Goal: Task Accomplishment & Management: Complete application form

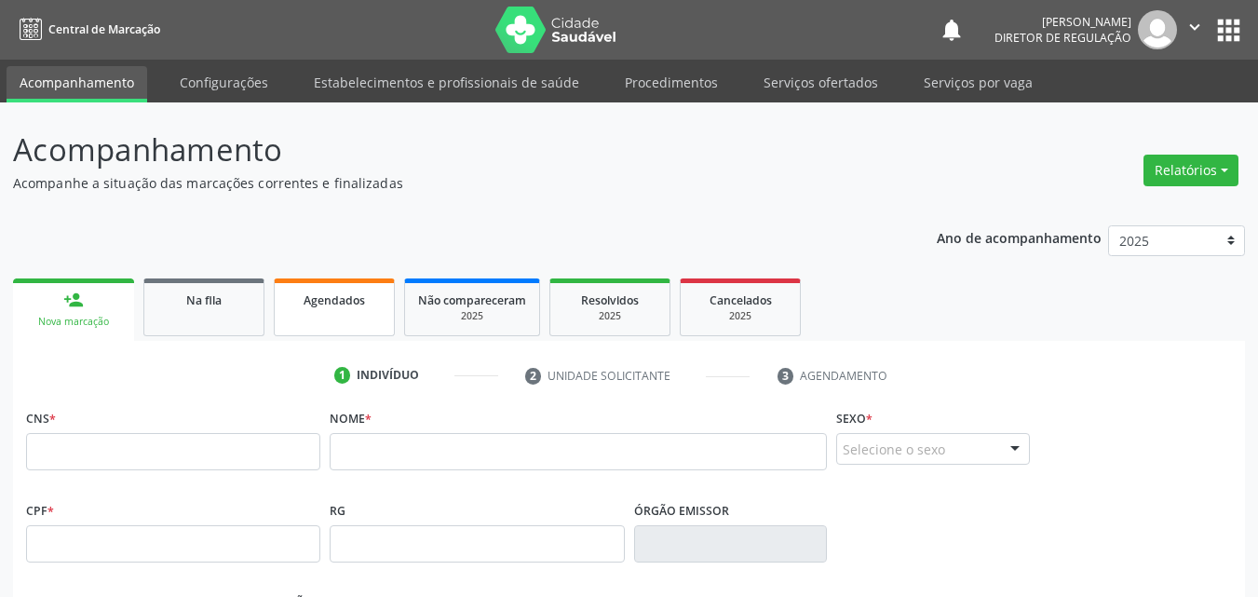
click at [350, 304] on span "Agendados" at bounding box center [334, 300] width 61 height 16
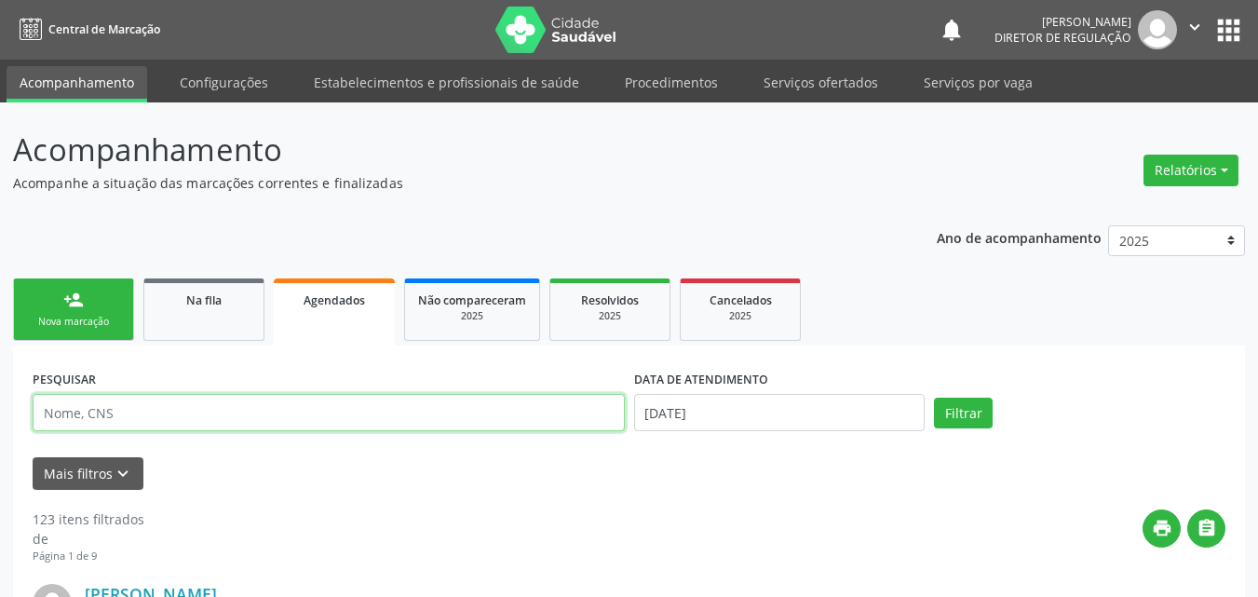
click at [251, 411] on input "text" at bounding box center [329, 412] width 592 height 37
type input "mariza"
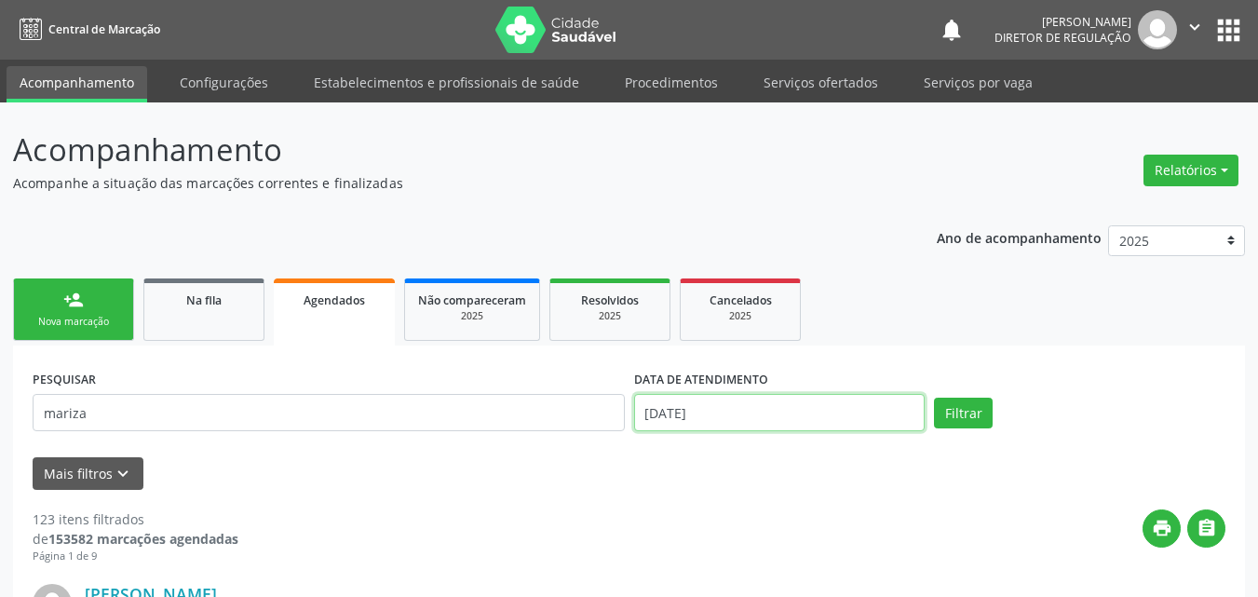
click at [710, 412] on input "[DATE]" at bounding box center [779, 412] width 291 height 37
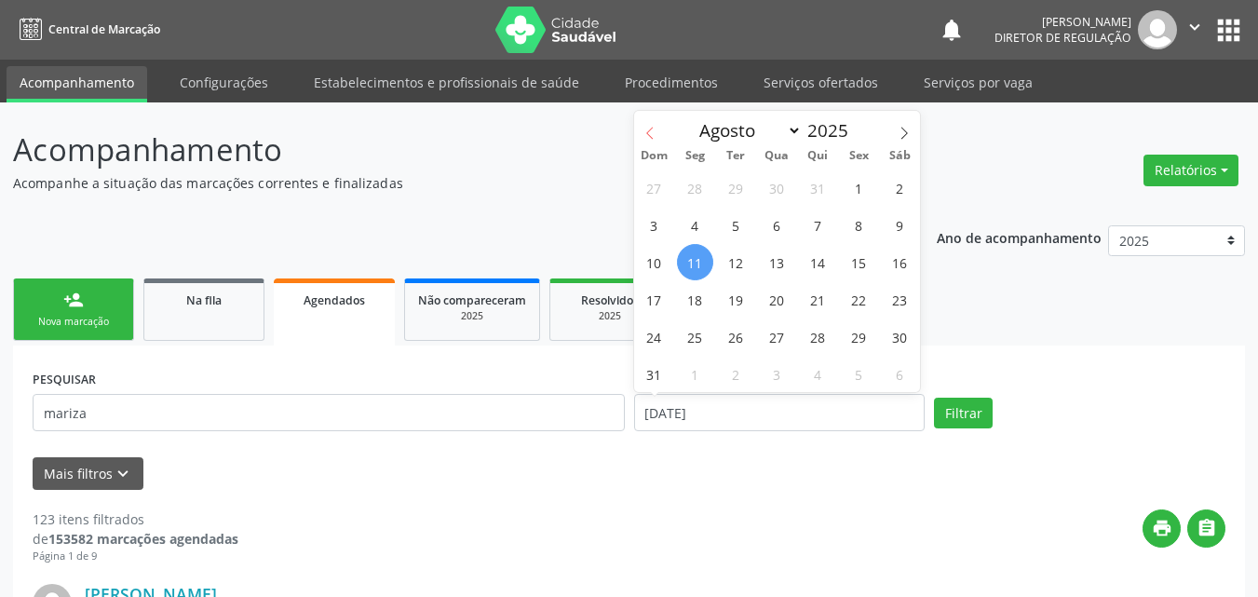
click at [650, 138] on icon at bounding box center [649, 133] width 13 height 13
select select "5"
click at [693, 184] on span "2" at bounding box center [695, 187] width 36 height 36
type input "[DATE]"
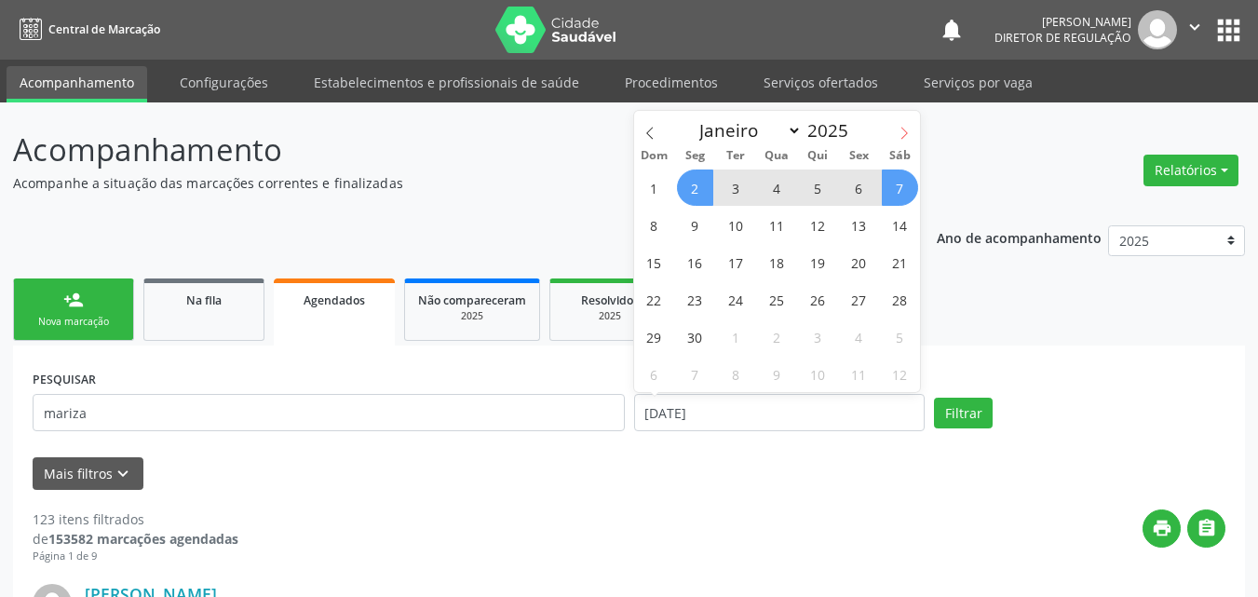
click at [898, 134] on icon at bounding box center [904, 133] width 13 height 13
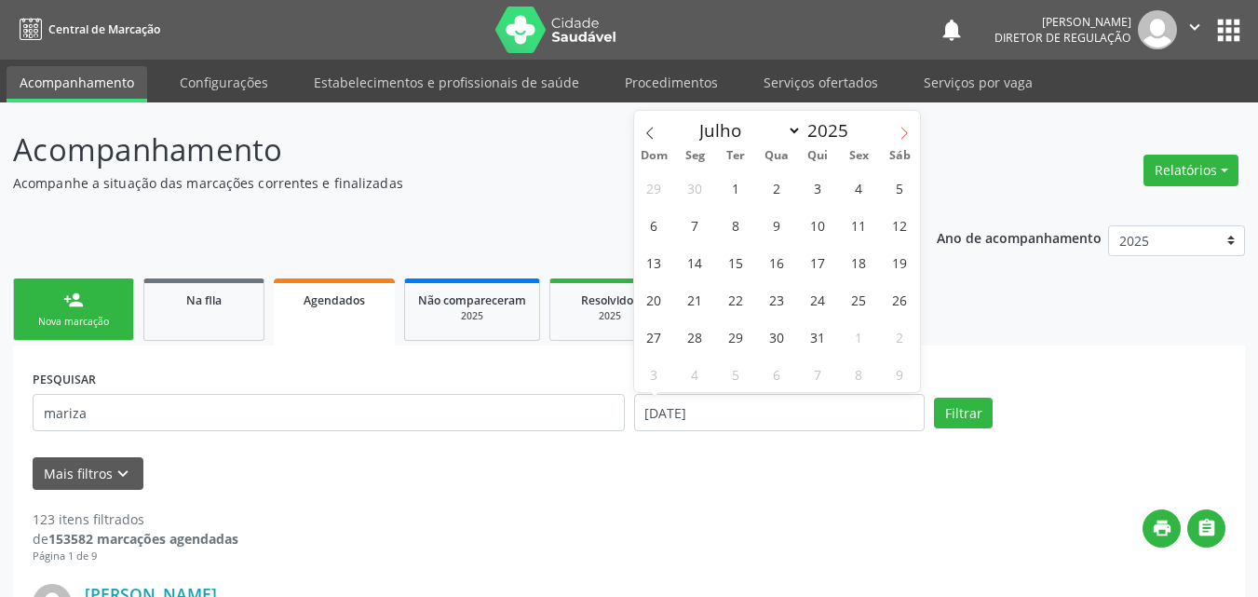
click at [898, 134] on icon at bounding box center [904, 133] width 13 height 13
select select "7"
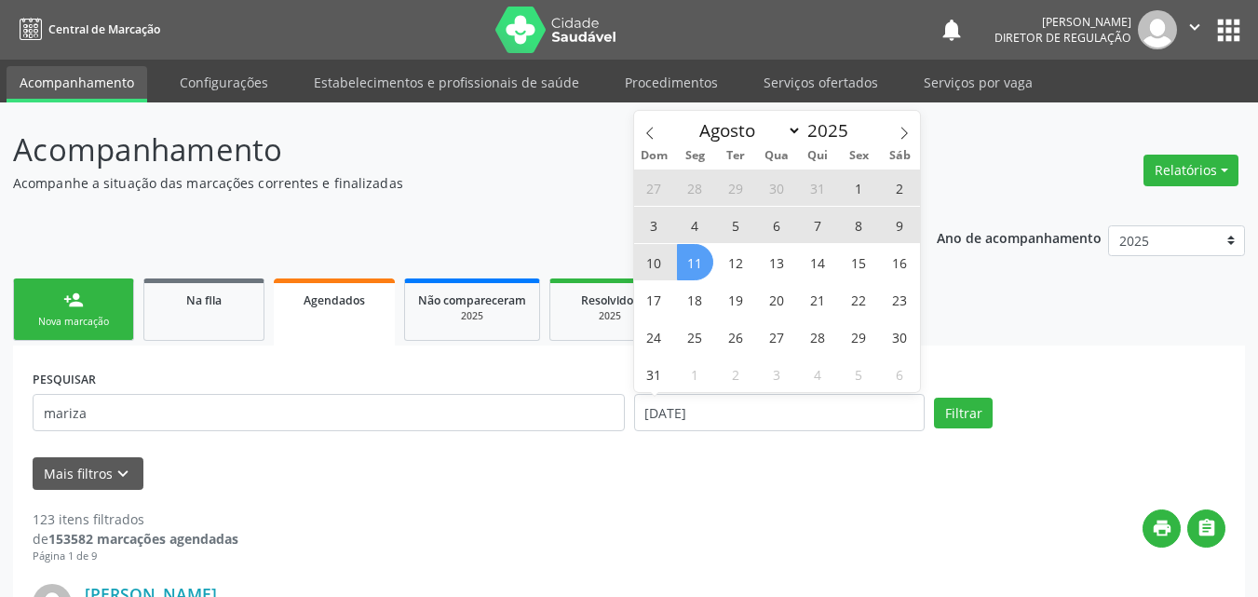
click at [697, 269] on span "11" at bounding box center [695, 262] width 36 height 36
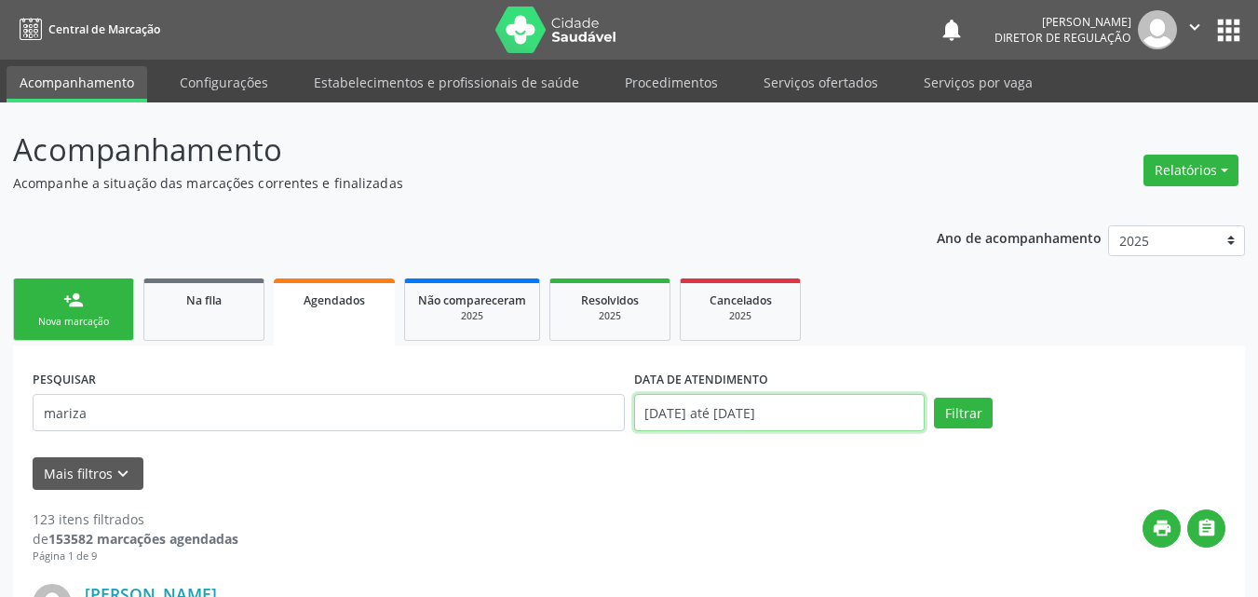
click at [865, 412] on input "[DATE] até [DATE]" at bounding box center [779, 412] width 291 height 37
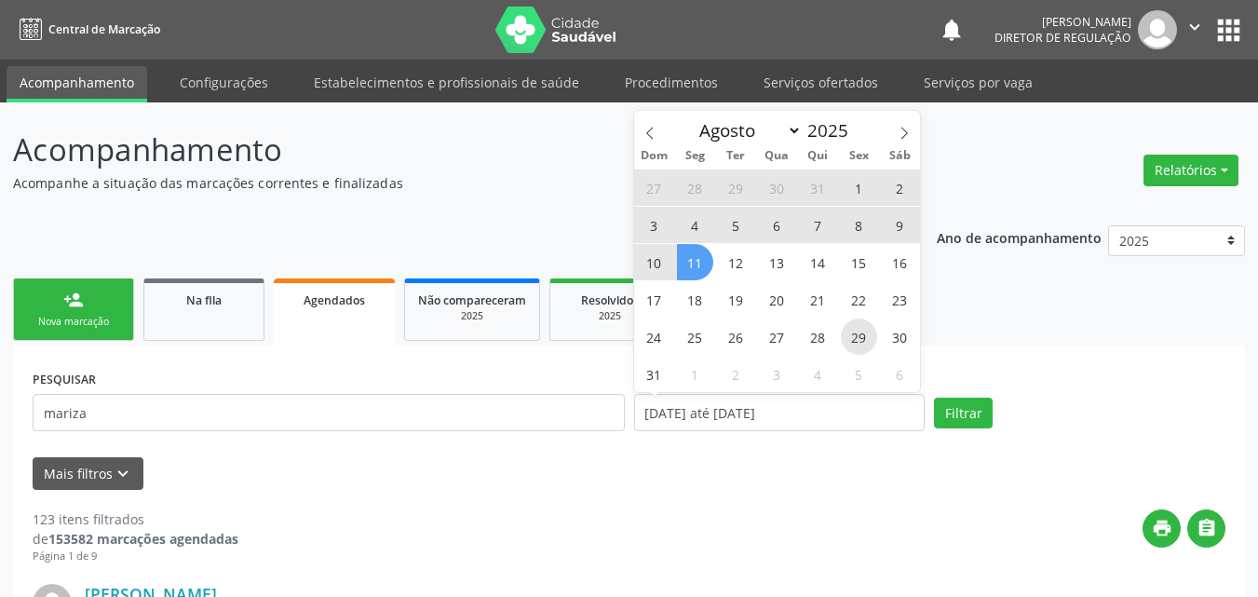
click at [860, 339] on span "29" at bounding box center [859, 336] width 36 height 36
type input "[DATE]"
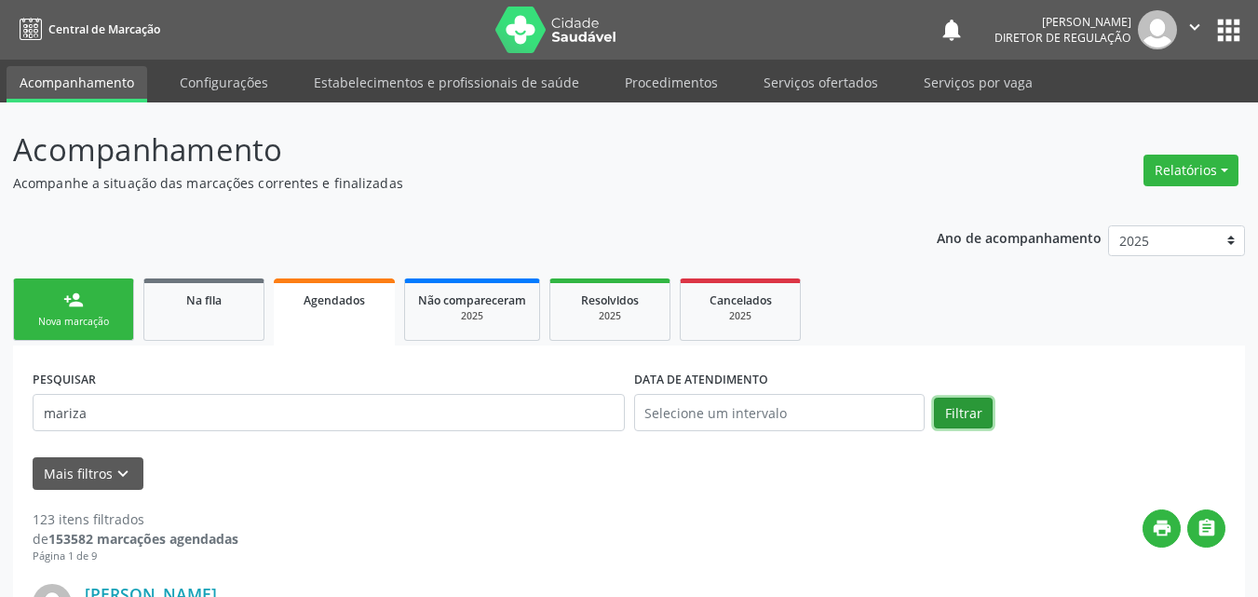
click at [963, 414] on button "Filtrar" at bounding box center [963, 414] width 59 height 32
click at [61, 312] on link "person_add Nova marcação" at bounding box center [73, 309] width 121 height 62
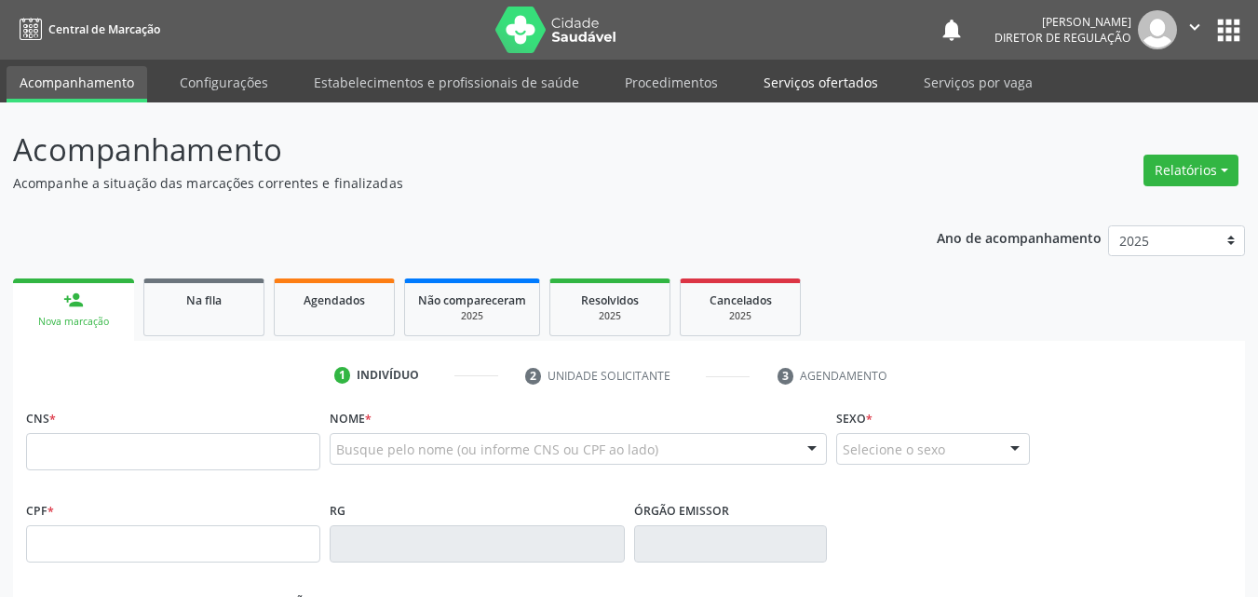
click at [849, 86] on link "Serviços ofertados" at bounding box center [820, 82] width 141 height 33
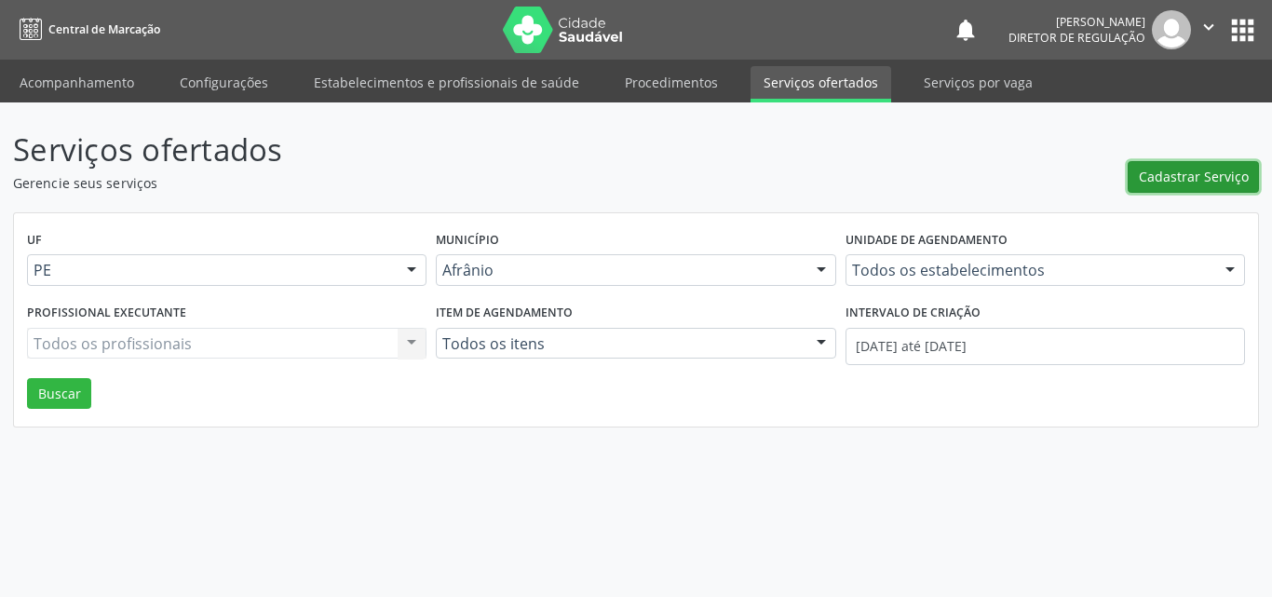
click at [1180, 171] on span "Cadastrar Serviço" at bounding box center [1194, 177] width 110 height 20
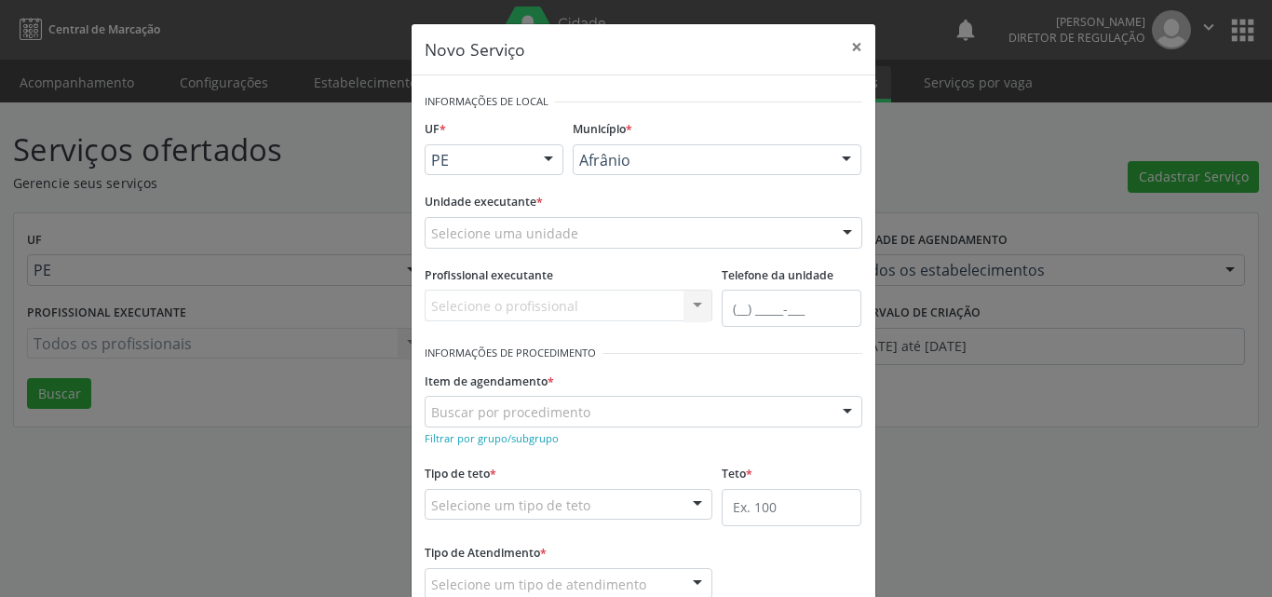
click at [601, 230] on div "Selecione uma unidade" at bounding box center [644, 233] width 438 height 32
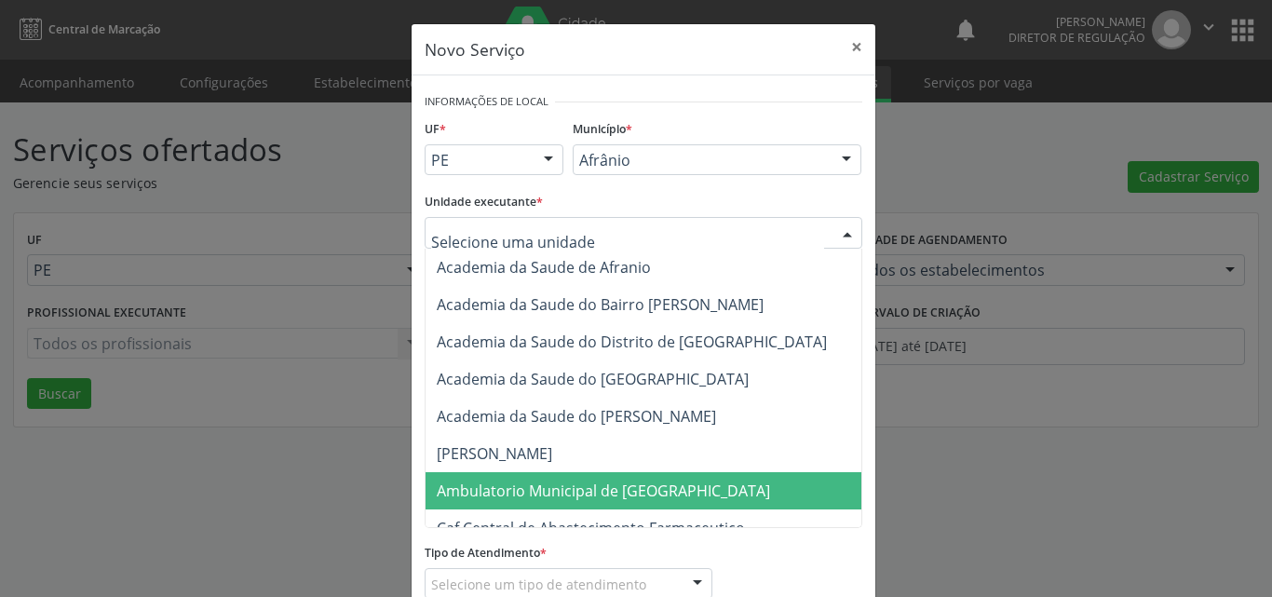
click at [615, 487] on span "Ambulatorio Municipal de [GEOGRAPHIC_DATA]" at bounding box center [603, 490] width 333 height 20
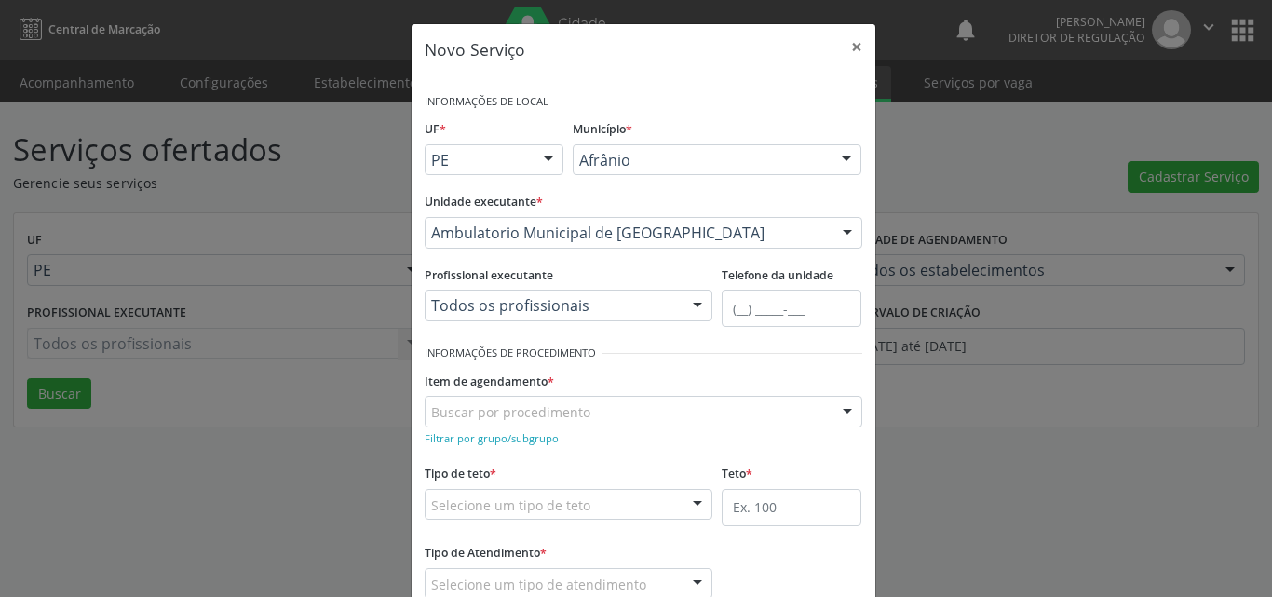
click at [611, 409] on div "Buscar por procedimento" at bounding box center [644, 412] width 438 height 32
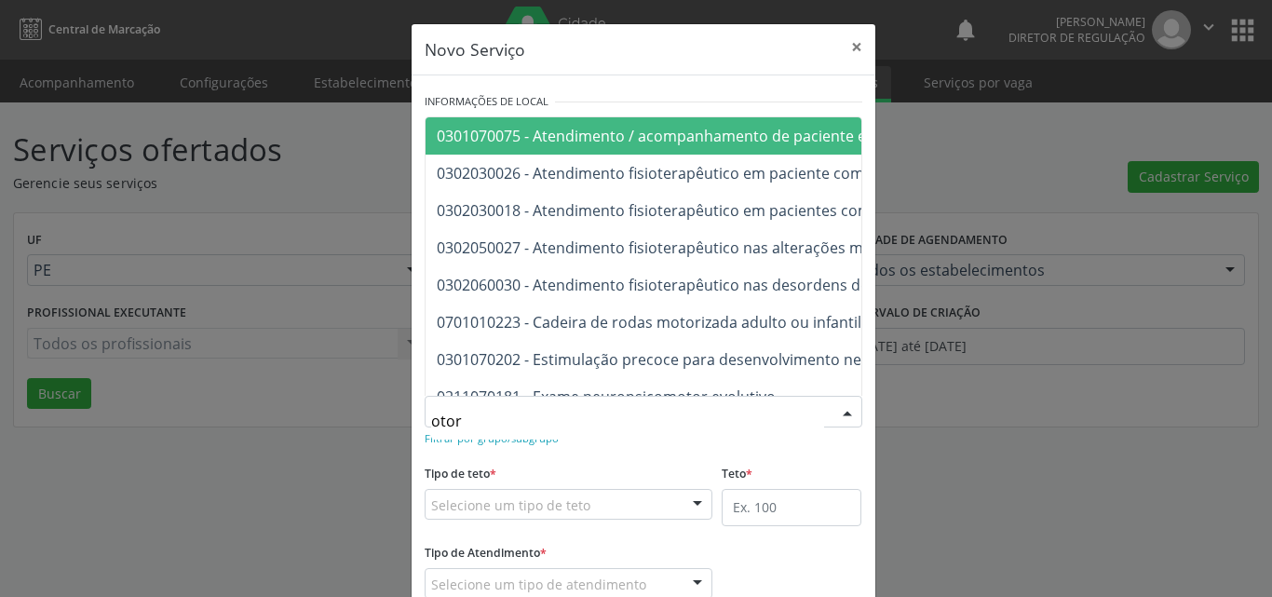
type input "otorr"
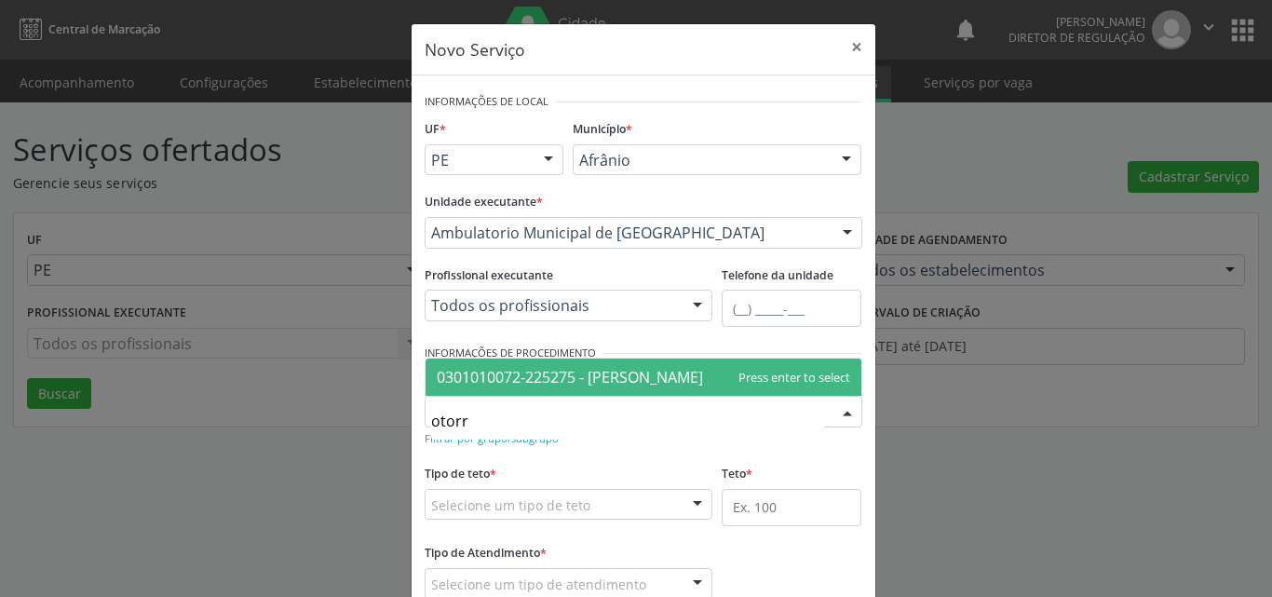
click at [637, 365] on span "0301010072-225275 - [PERSON_NAME]" at bounding box center [644, 376] width 436 height 37
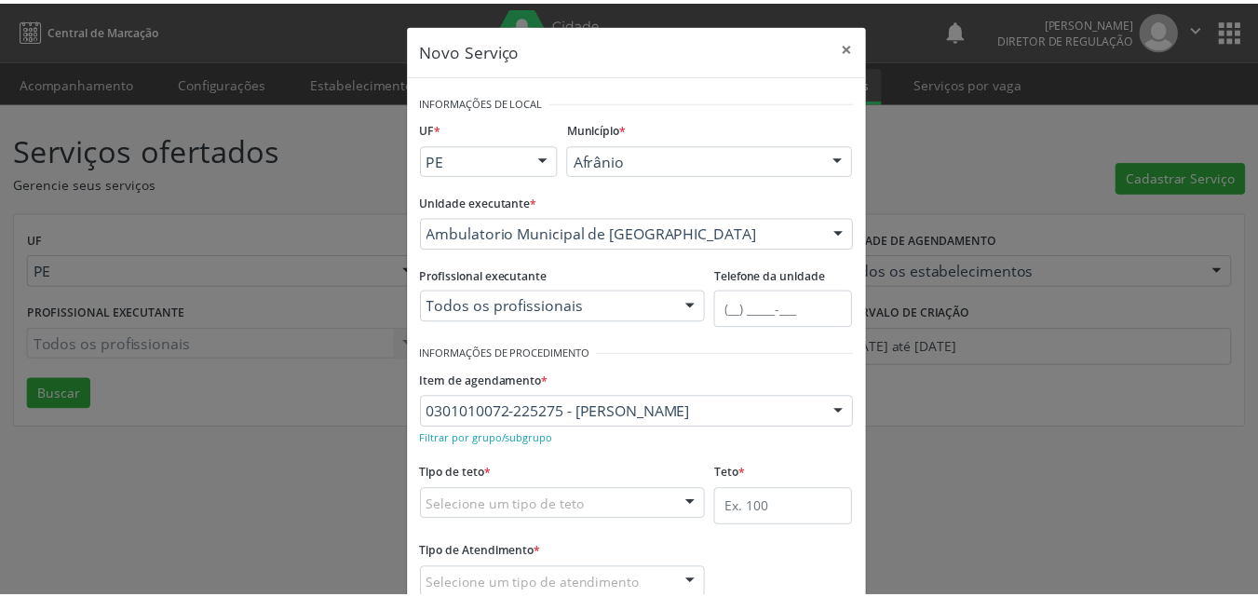
scroll to position [93, 0]
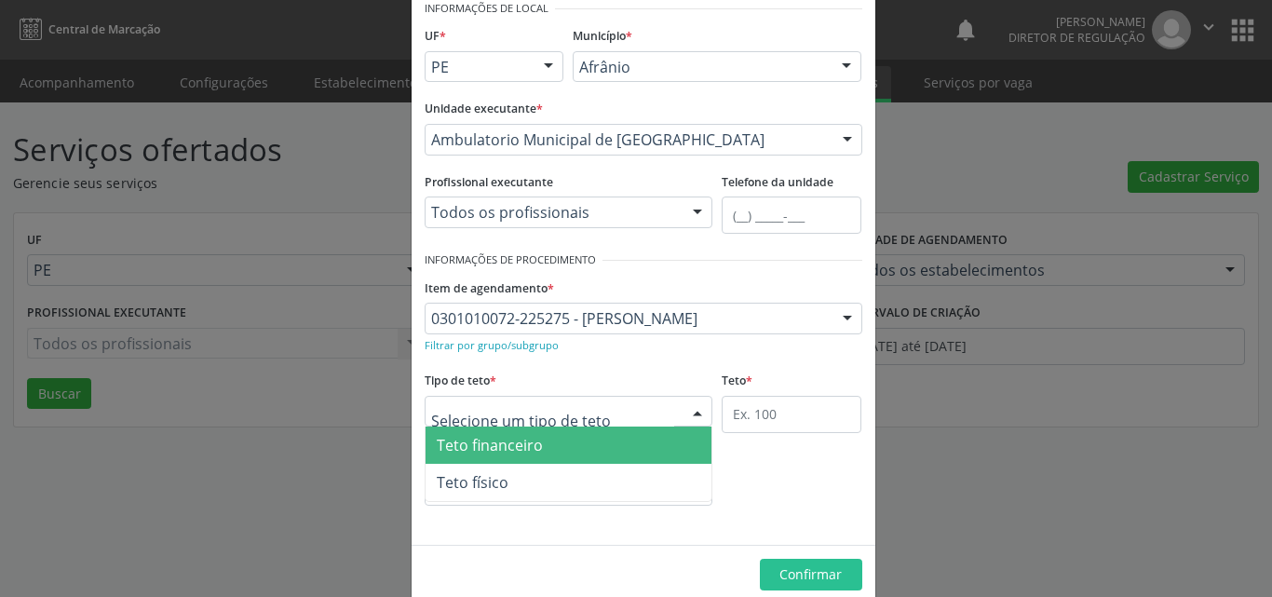
click at [616, 410] on div at bounding box center [569, 412] width 289 height 32
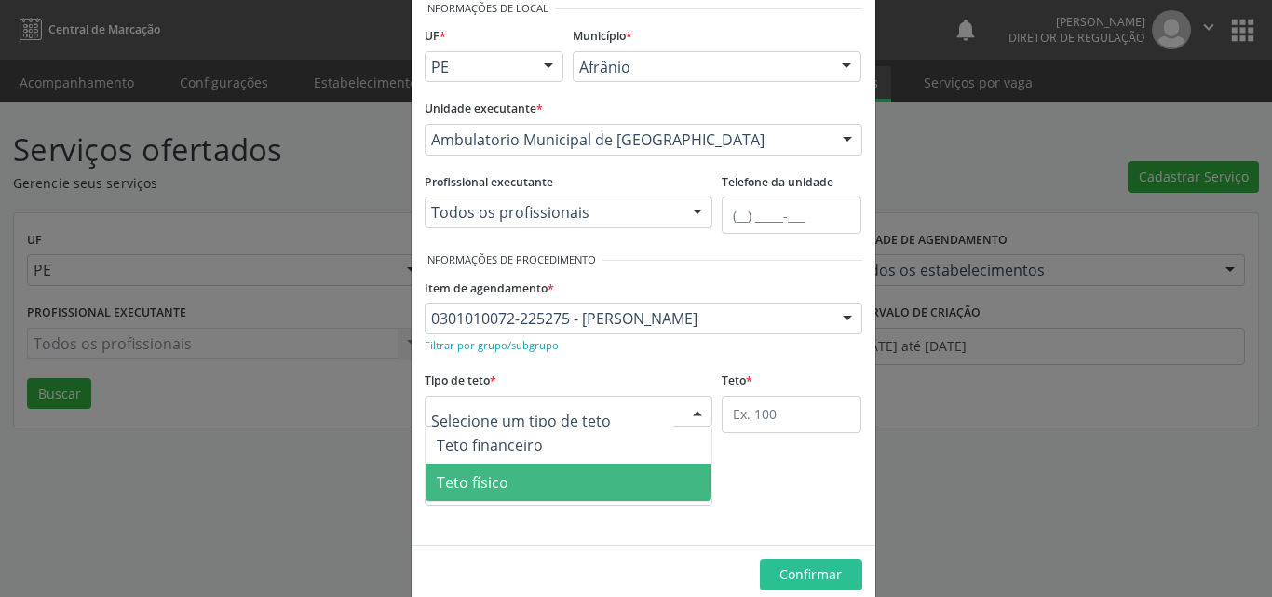
click at [601, 499] on span "Teto físico" at bounding box center [569, 482] width 287 height 37
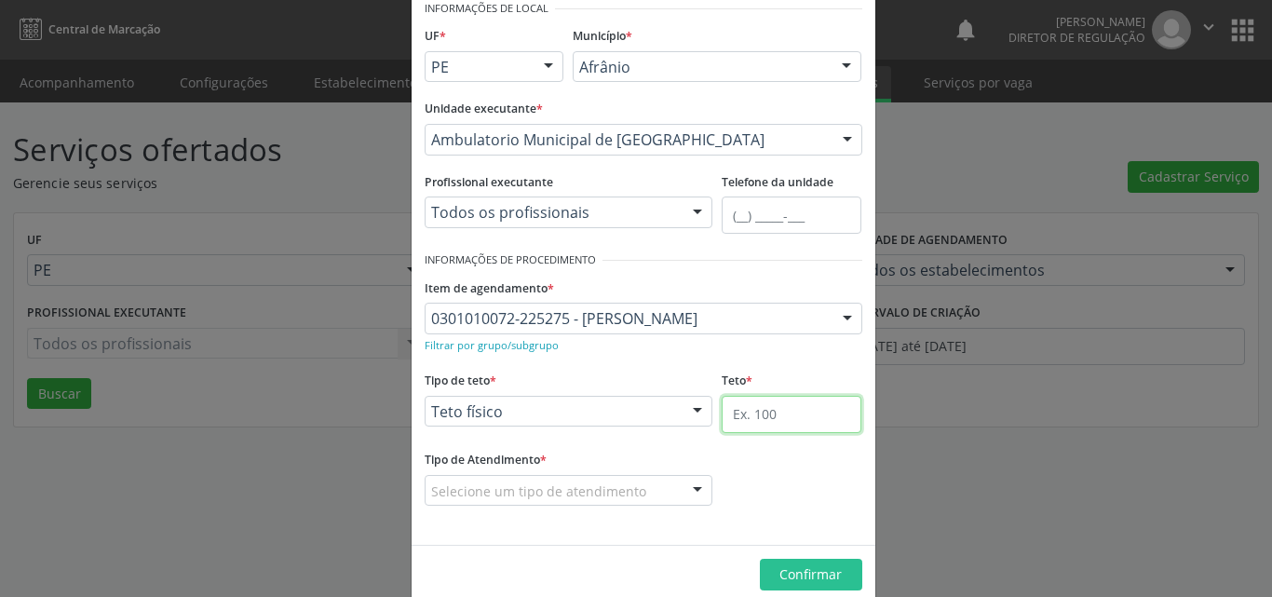
click at [778, 423] on input "text" at bounding box center [792, 414] width 140 height 37
type input "1"
click at [587, 507] on fieldset "Tipo de Atendimento * Selecione um tipo de atendimento Ordem de chegada Horário…" at bounding box center [569, 482] width 289 height 73
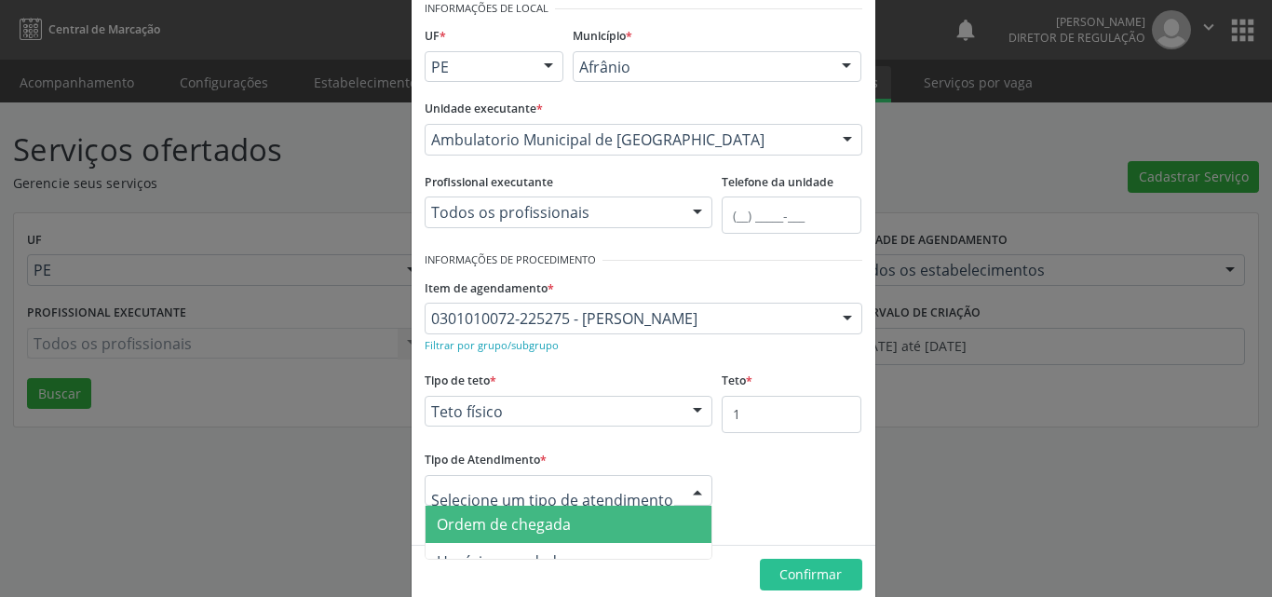
click at [602, 520] on span "Ordem de chegada" at bounding box center [569, 524] width 287 height 37
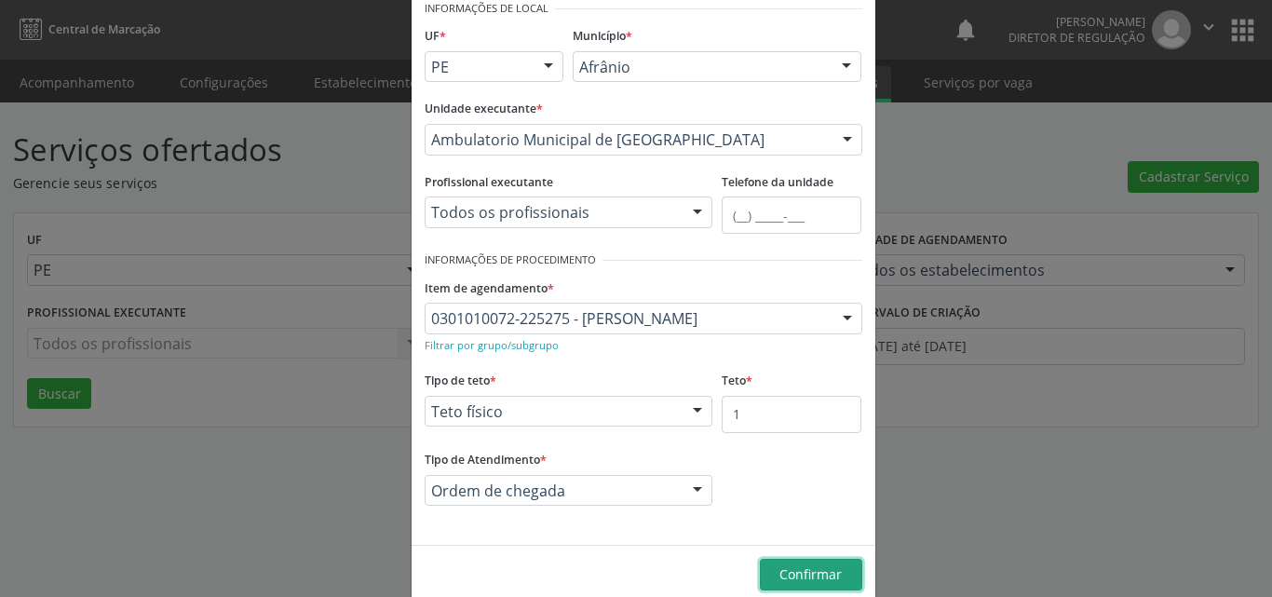
click at [804, 564] on button "Confirmar" at bounding box center [811, 575] width 102 height 32
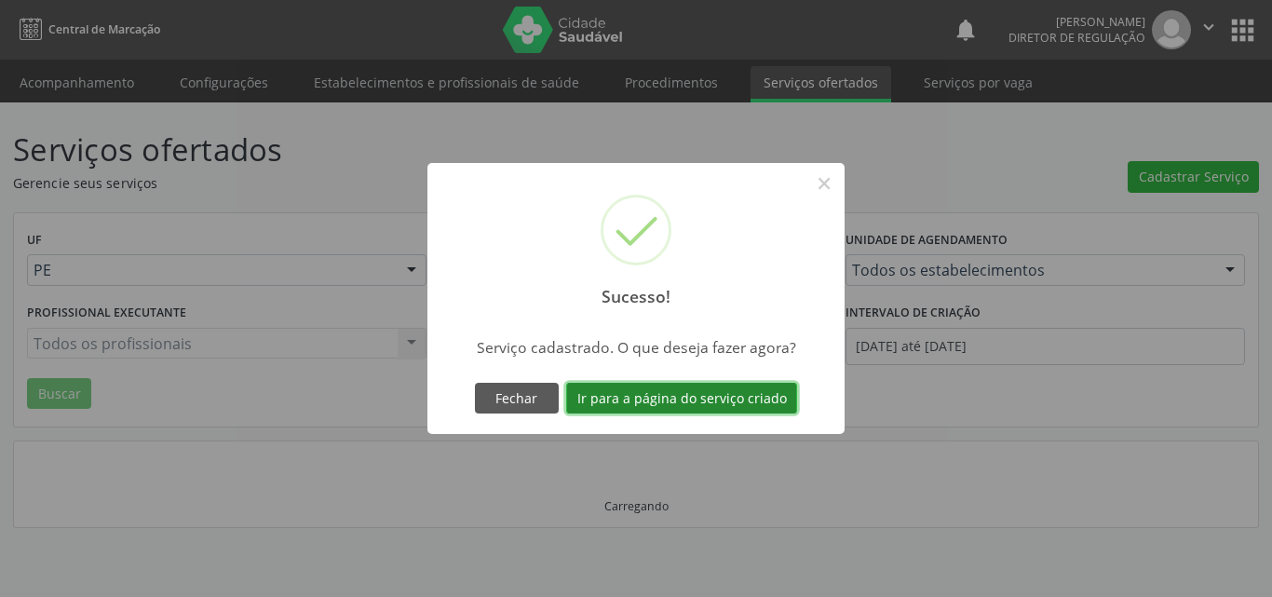
click at [755, 396] on button "Ir para a página do serviço criado" at bounding box center [681, 399] width 231 height 32
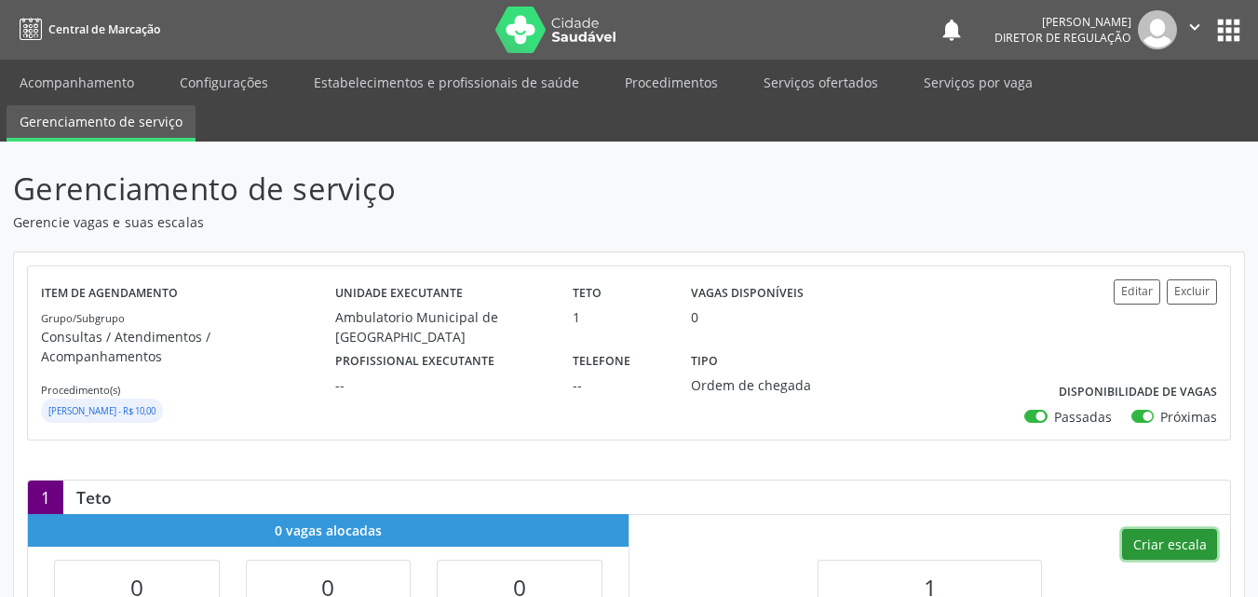
click at [1171, 529] on button "Criar escala" at bounding box center [1169, 545] width 95 height 32
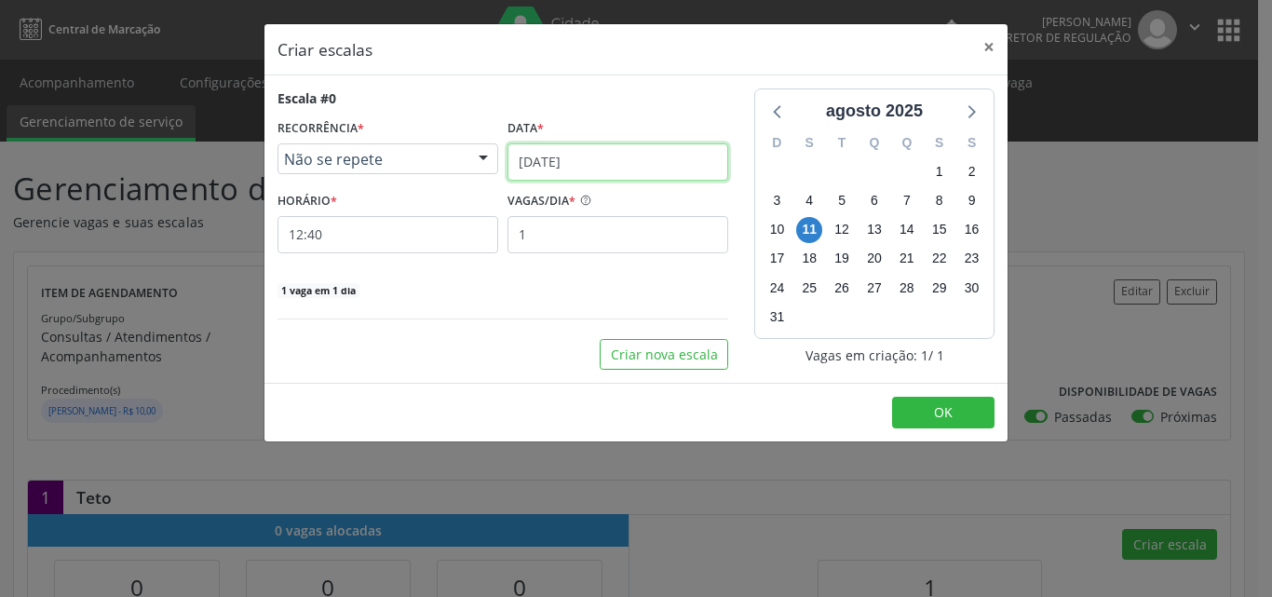
click at [620, 158] on input "[DATE]" at bounding box center [617, 161] width 221 height 37
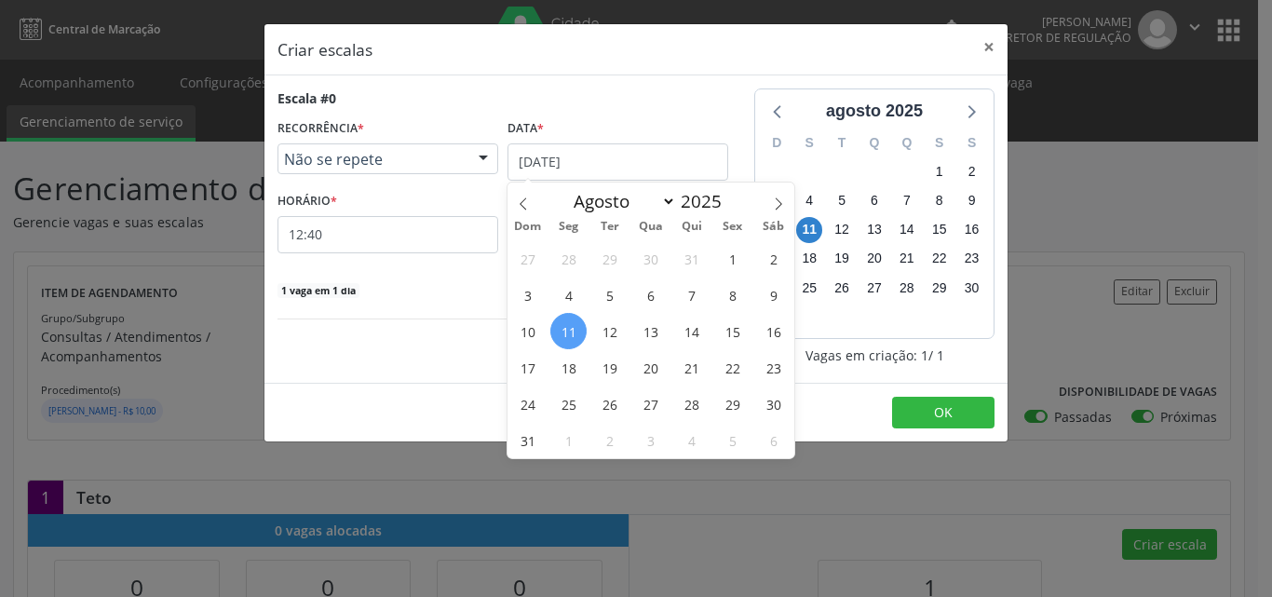
click at [573, 330] on span "11" at bounding box center [568, 331] width 36 height 36
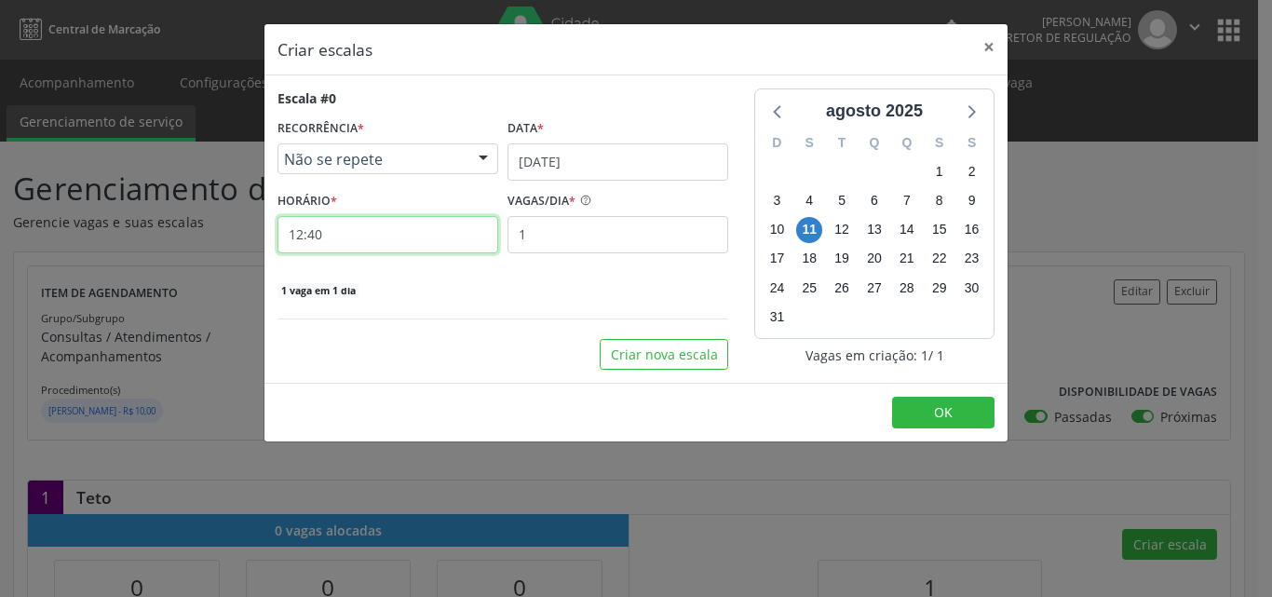
click at [406, 234] on input "12:40" at bounding box center [387, 234] width 221 height 37
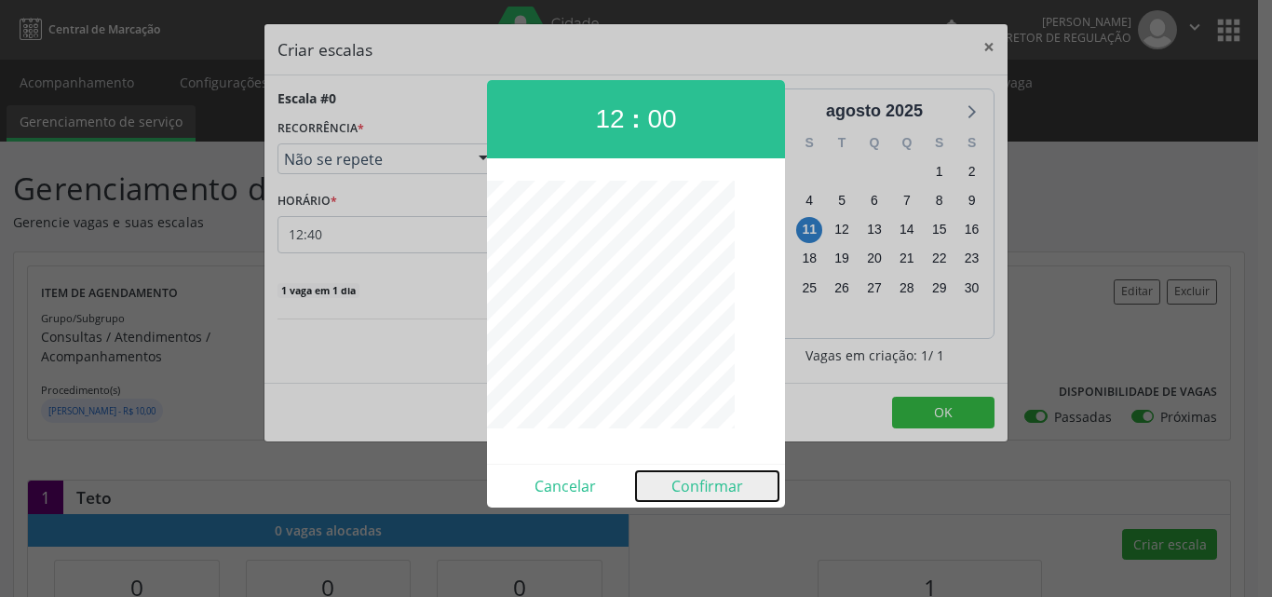
click at [706, 482] on button "Confirmar" at bounding box center [707, 486] width 142 height 30
type input "12:00"
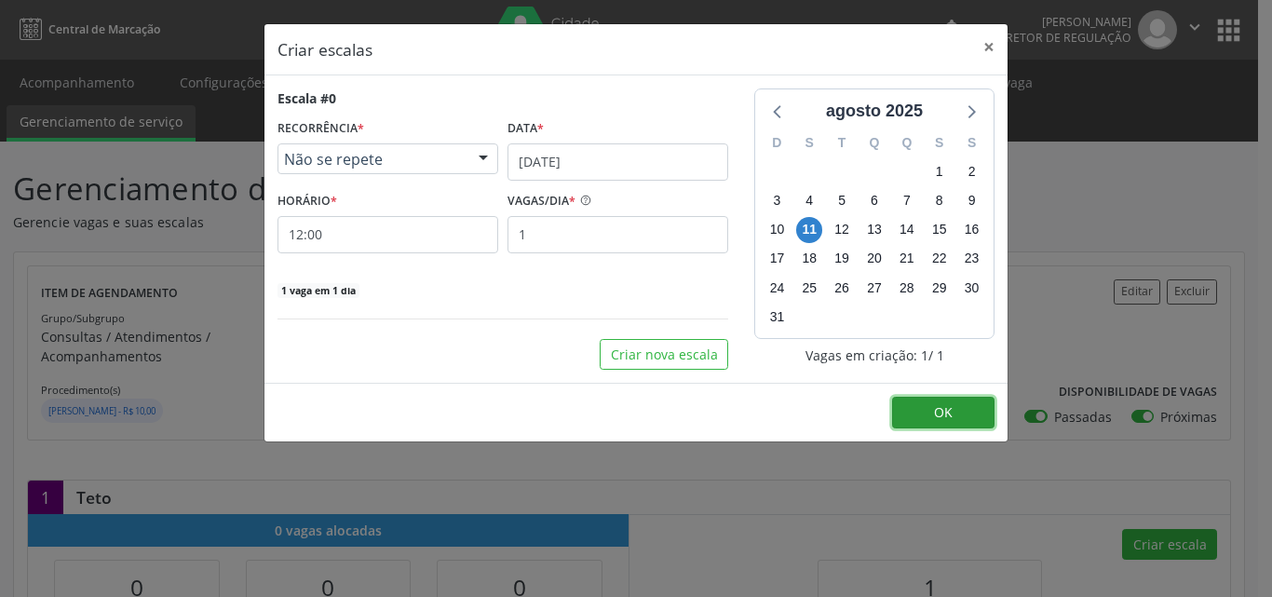
click at [926, 405] on button "OK" at bounding box center [943, 413] width 102 height 32
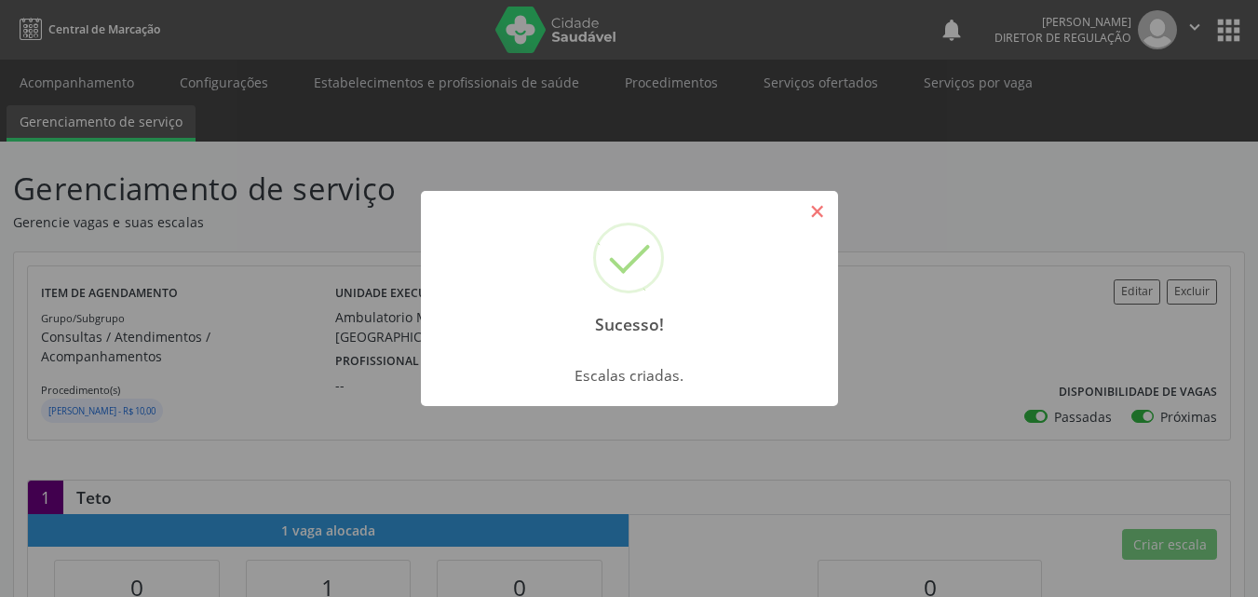
click at [826, 215] on button "×" at bounding box center [818, 212] width 32 height 32
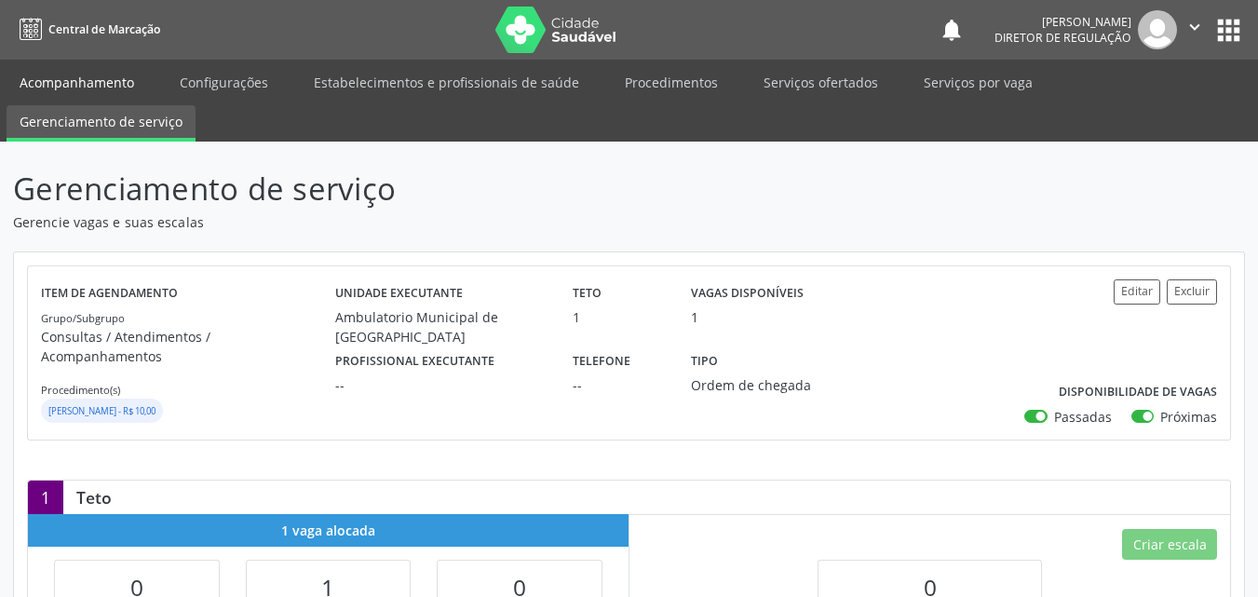
click at [121, 81] on link "Acompanhamento" at bounding box center [77, 82] width 141 height 33
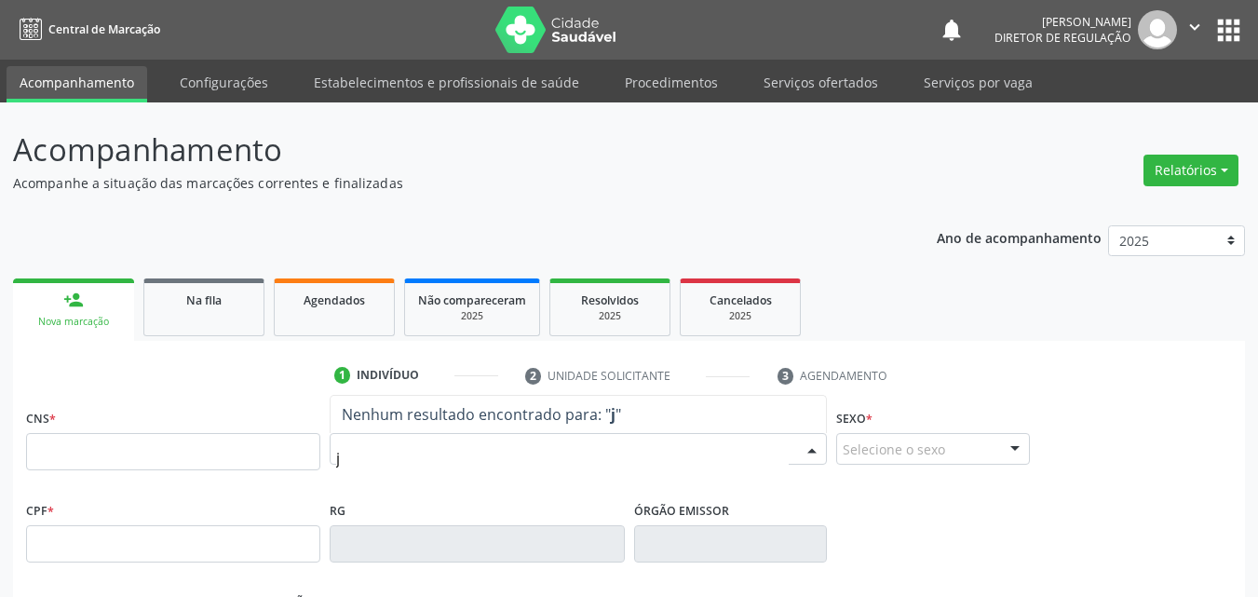
type input "jo"
click at [231, 311] on link "Na fila" at bounding box center [203, 307] width 121 height 58
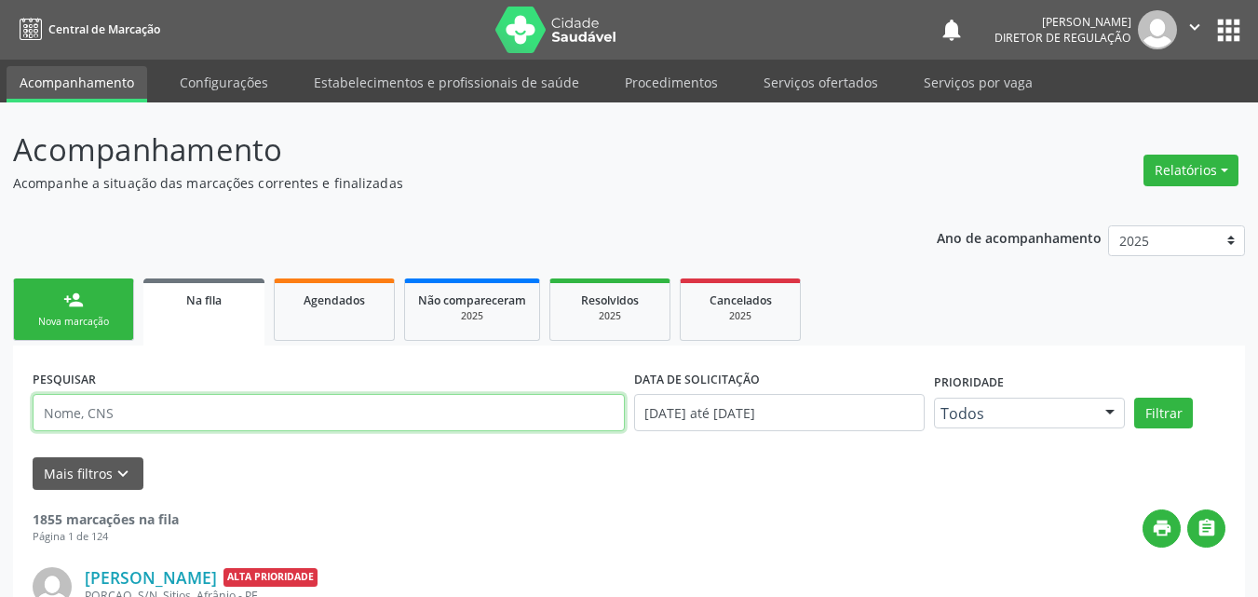
click at [279, 405] on input "text" at bounding box center [329, 412] width 592 height 37
type input "[PERSON_NAME]"
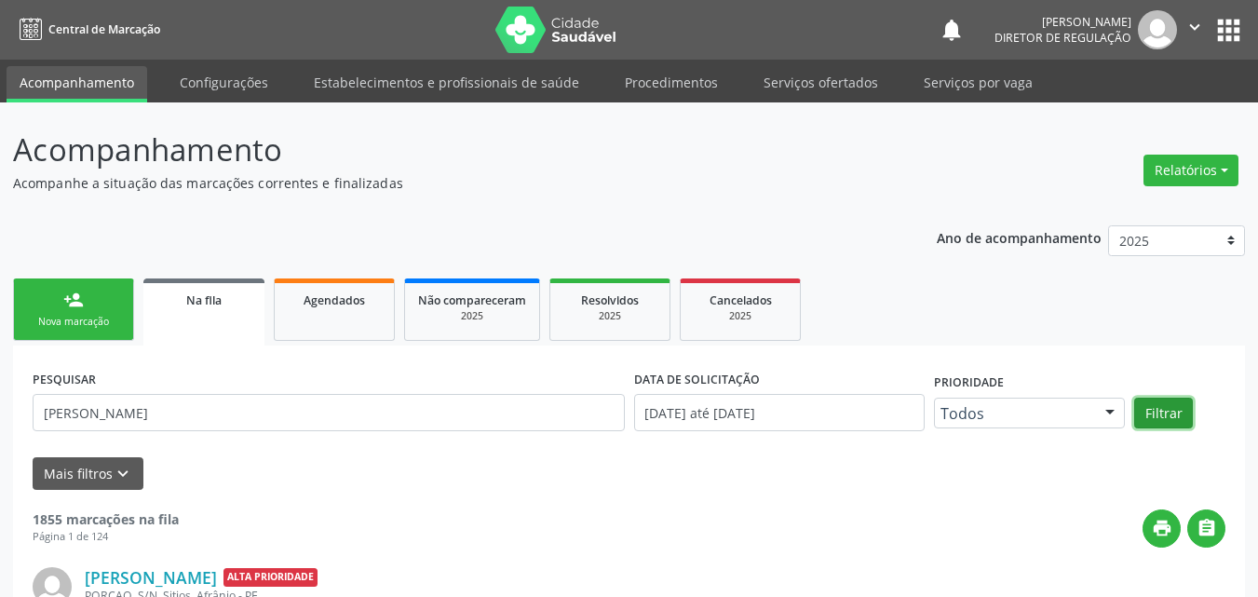
click at [1162, 413] on button "Filtrar" at bounding box center [1163, 414] width 59 height 32
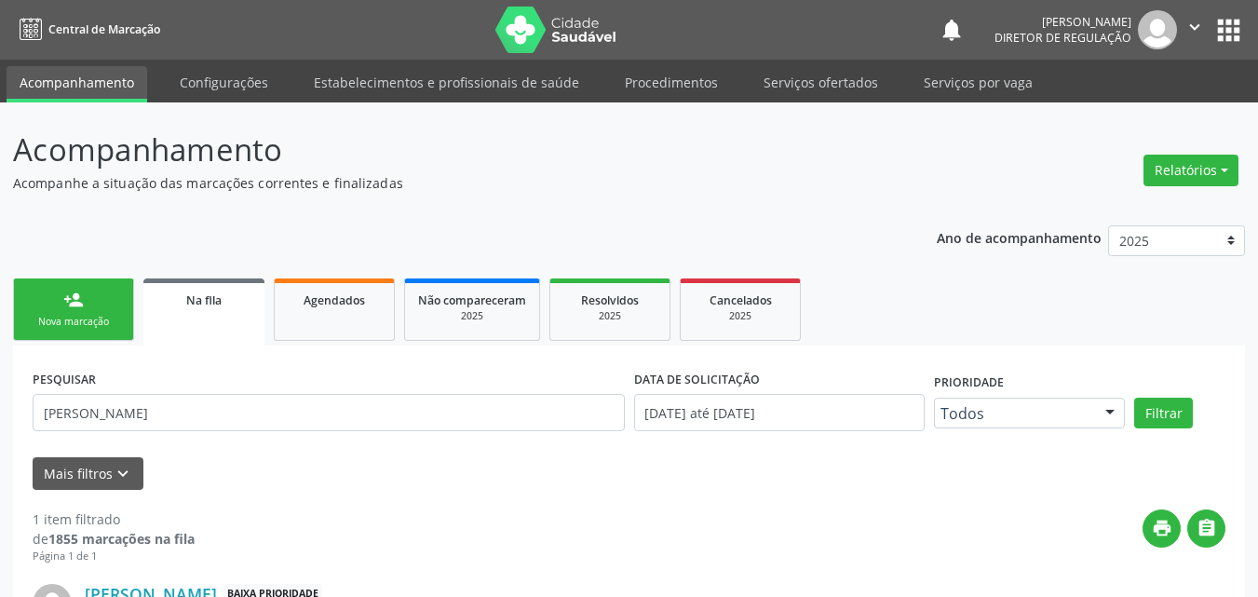
scroll to position [166, 0]
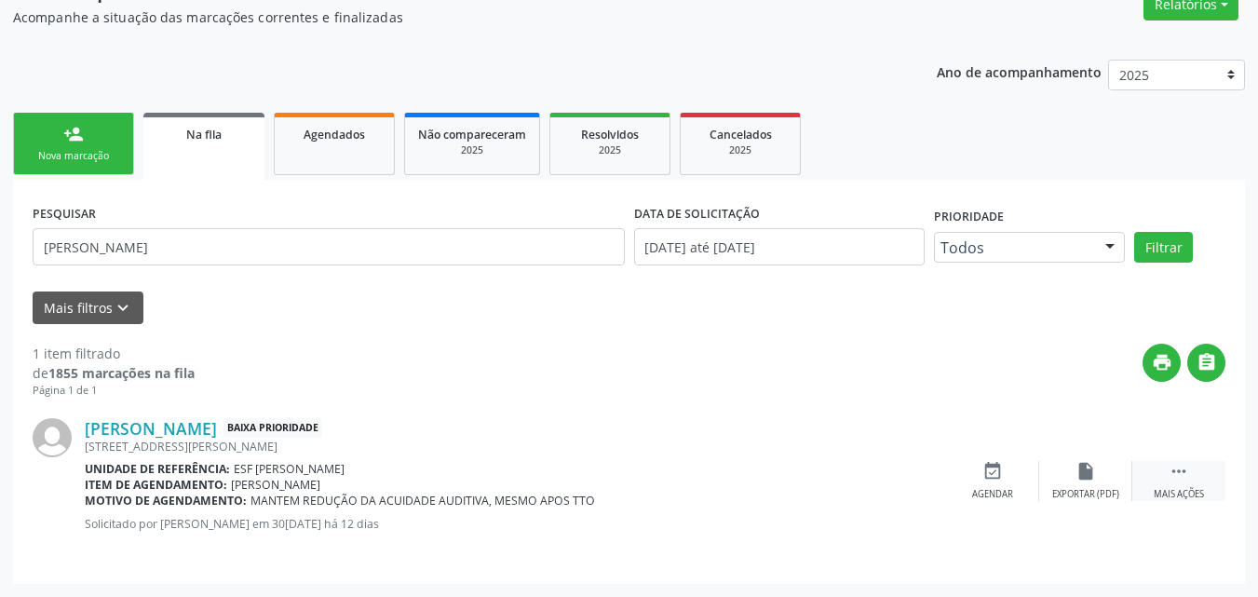
click at [1181, 466] on icon "" at bounding box center [1179, 471] width 20 height 20
click at [721, 466] on icon "event_available" at bounding box center [713, 471] width 20 height 20
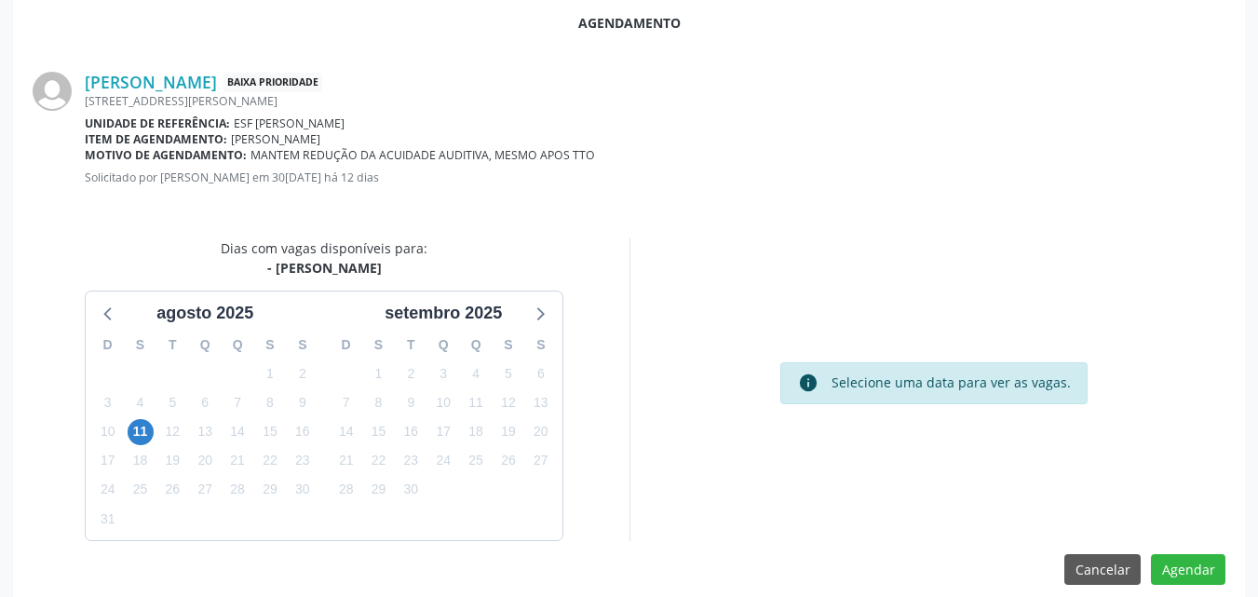
scroll to position [372, 0]
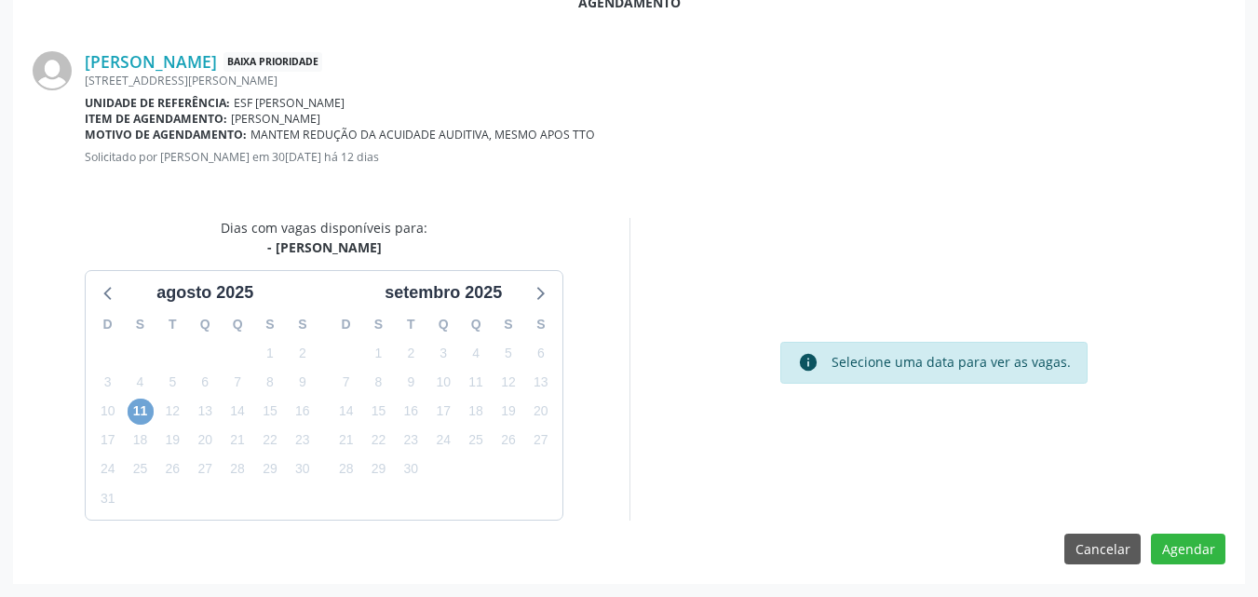
click at [134, 410] on span "11" at bounding box center [141, 412] width 26 height 26
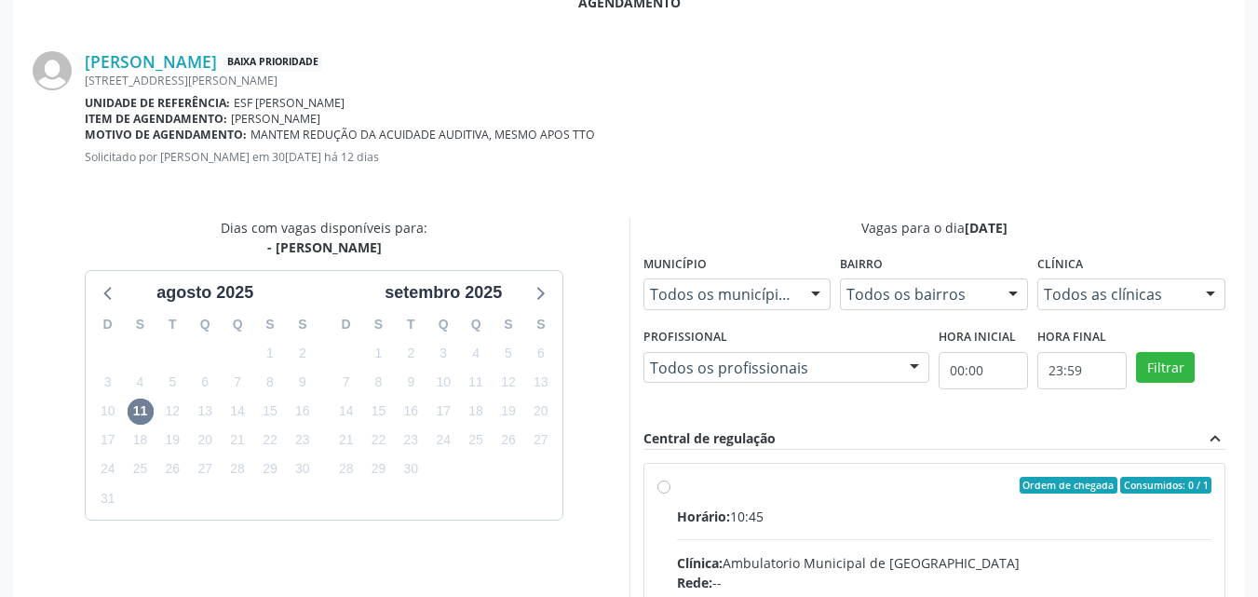
click at [714, 487] on div "Ordem de chegada Consumidos: 0 / 1" at bounding box center [944, 485] width 535 height 17
click at [670, 487] on input "Ordem de chegada Consumidos: 0 / 1 Horário: 10:45 Clínica: Ambulatorio Municipa…" at bounding box center [663, 485] width 13 height 17
radio input "true"
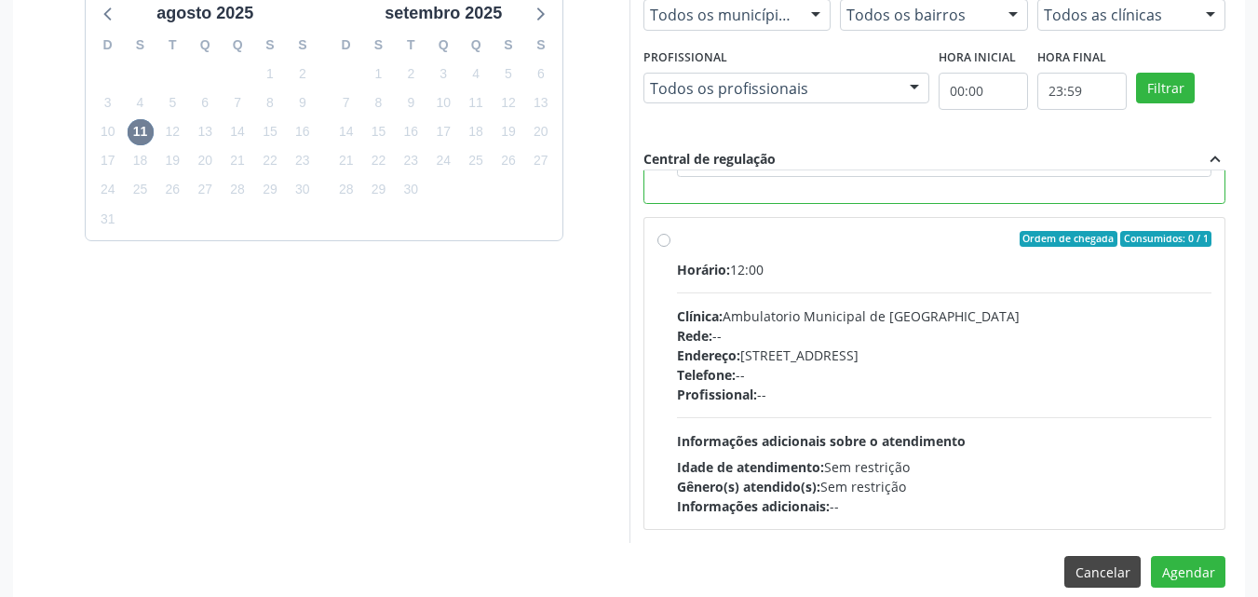
scroll to position [675, 0]
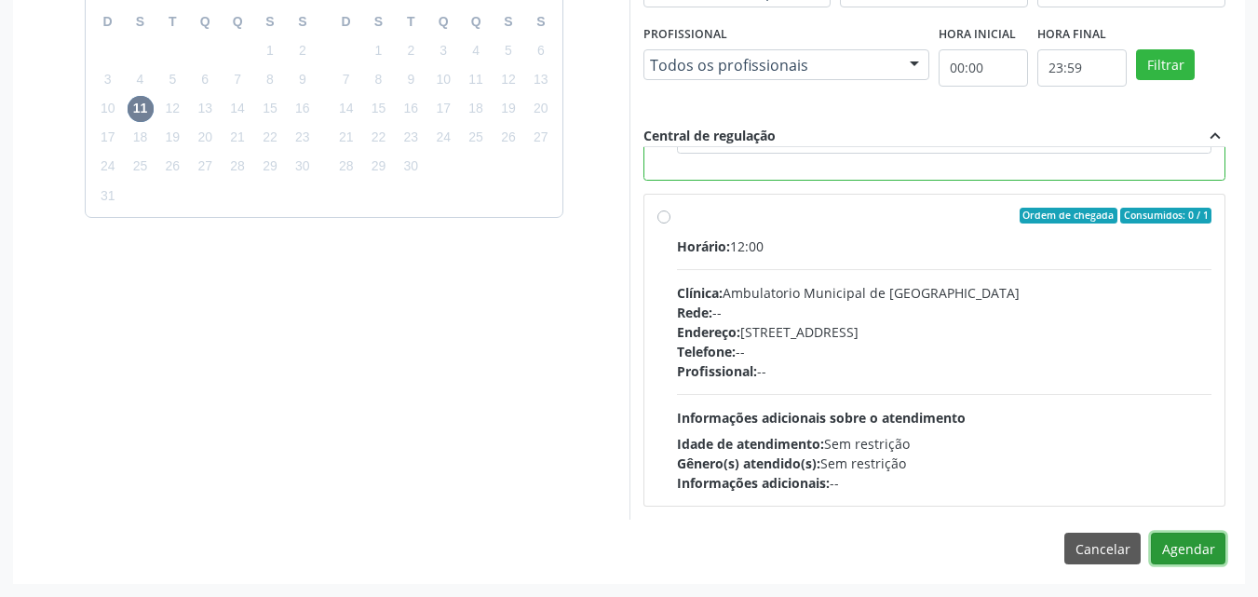
click at [1189, 550] on button "Agendar" at bounding box center [1188, 549] width 74 height 32
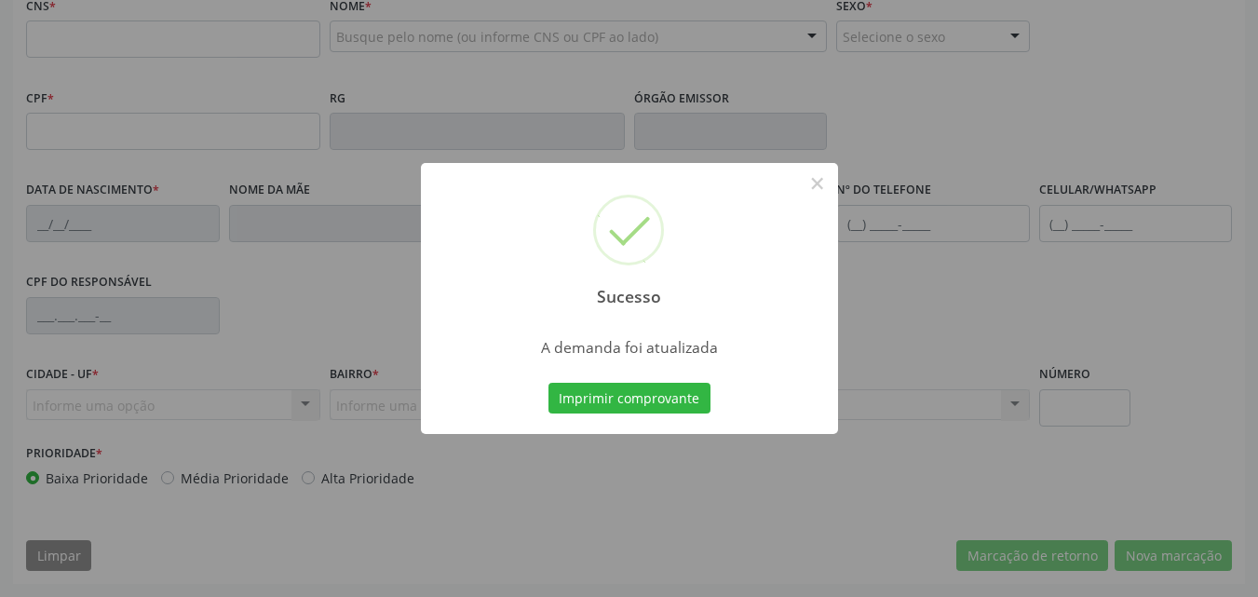
scroll to position [412, 0]
click at [672, 397] on button "Imprimir comprovante" at bounding box center [629, 399] width 162 height 32
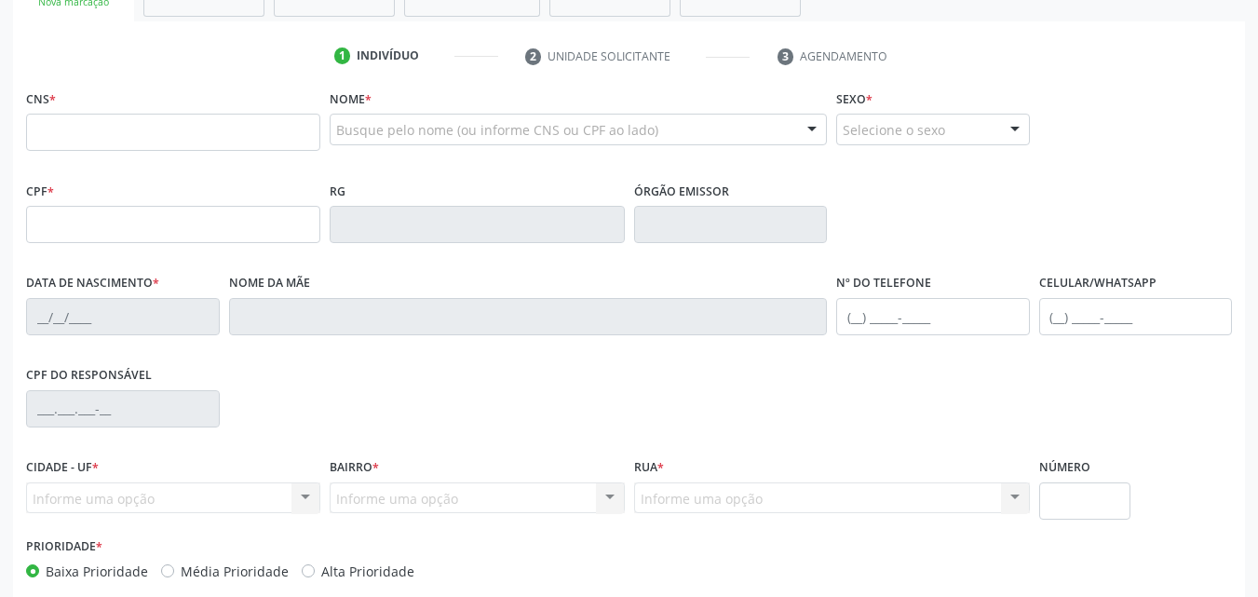
scroll to position [40, 0]
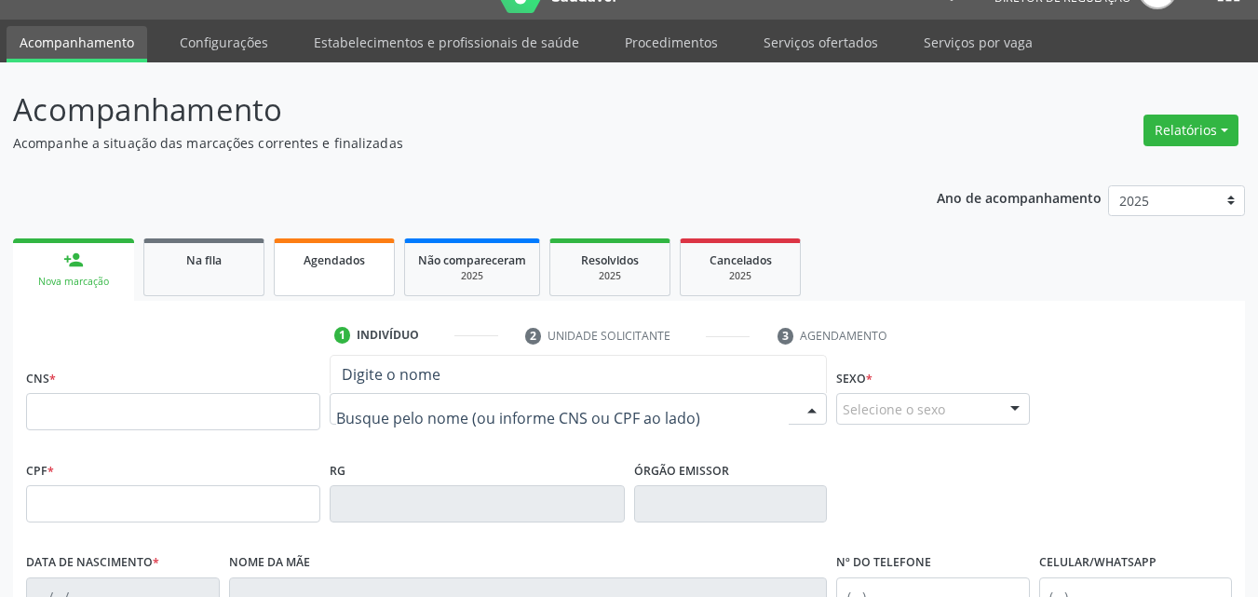
click at [326, 272] on link "Agendados" at bounding box center [334, 267] width 121 height 58
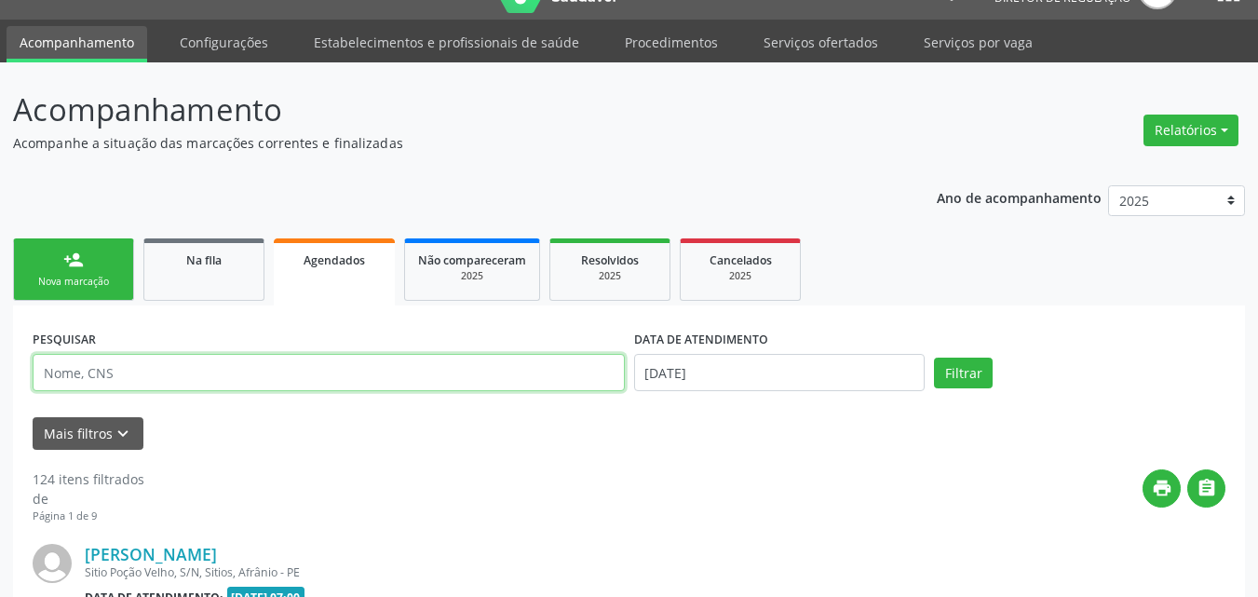
click at [116, 373] on input "text" at bounding box center [329, 372] width 592 height 37
type input "[PERSON_NAME]"
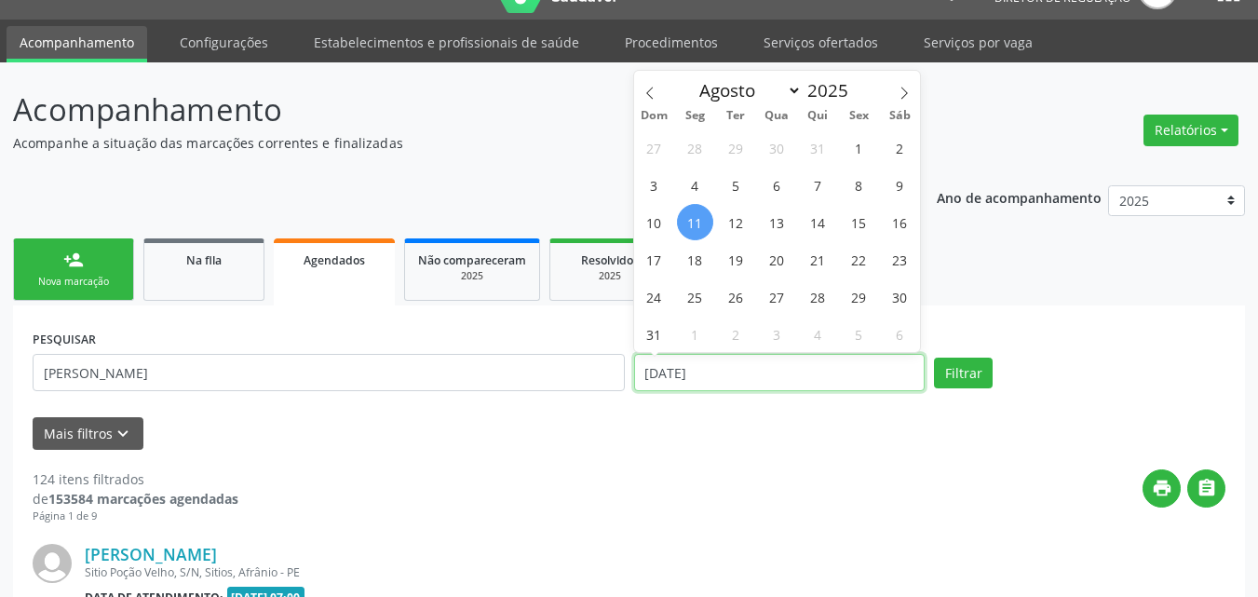
click at [751, 370] on input "[DATE]" at bounding box center [779, 372] width 291 height 37
click at [811, 258] on span "21" at bounding box center [818, 259] width 36 height 36
type input "[DATE]"
click at [811, 258] on span "21" at bounding box center [818, 259] width 36 height 36
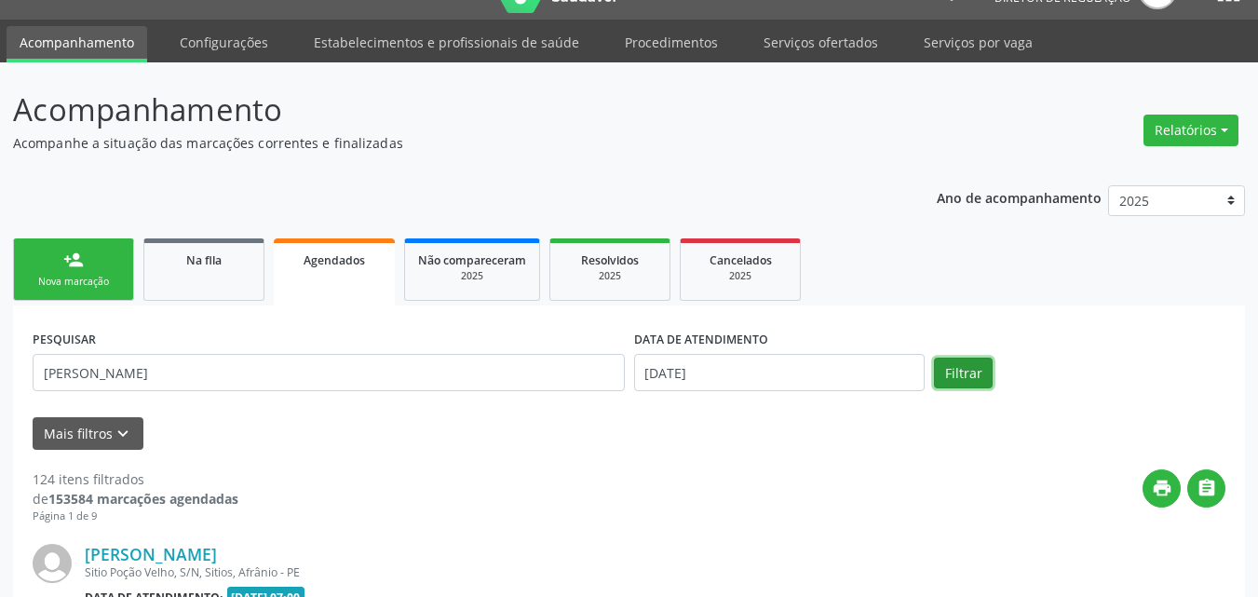
click at [951, 376] on button "Filtrar" at bounding box center [963, 374] width 59 height 32
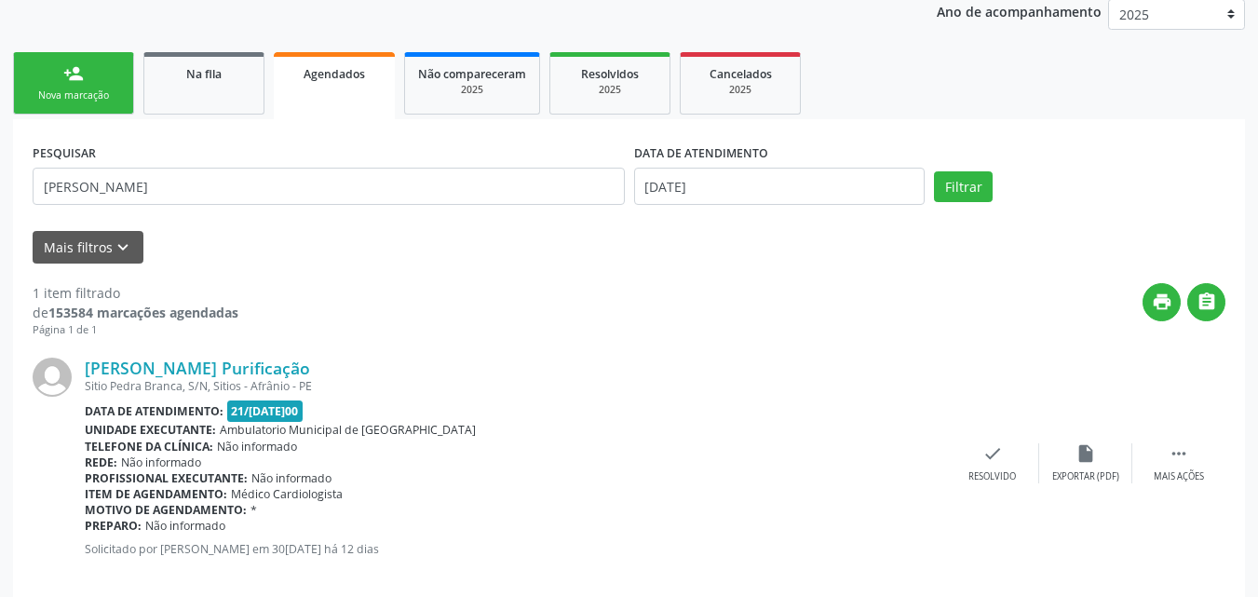
scroll to position [251, 0]
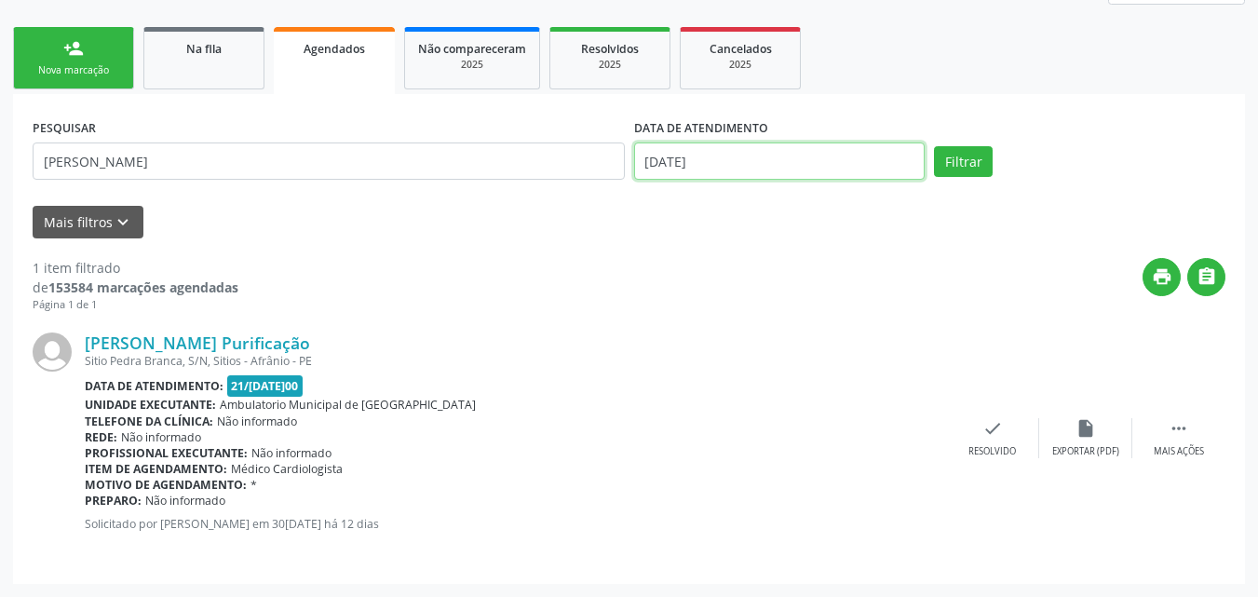
click at [722, 155] on input "[DATE]" at bounding box center [779, 160] width 291 height 37
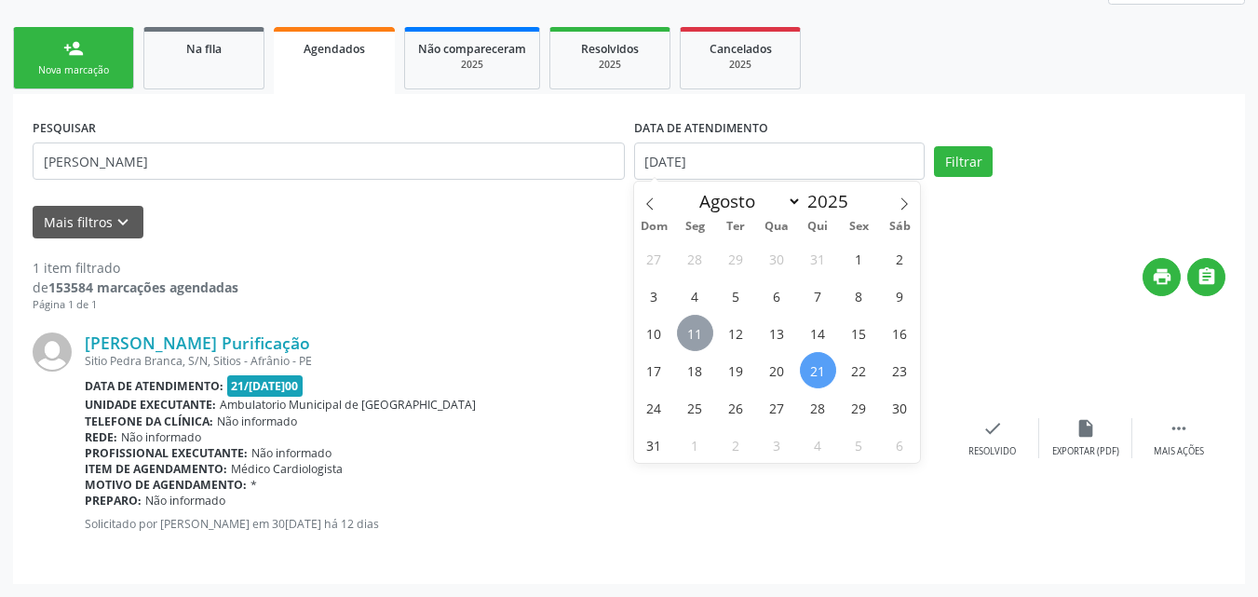
click at [698, 332] on span "11" at bounding box center [695, 333] width 36 height 36
type input "[DATE]"
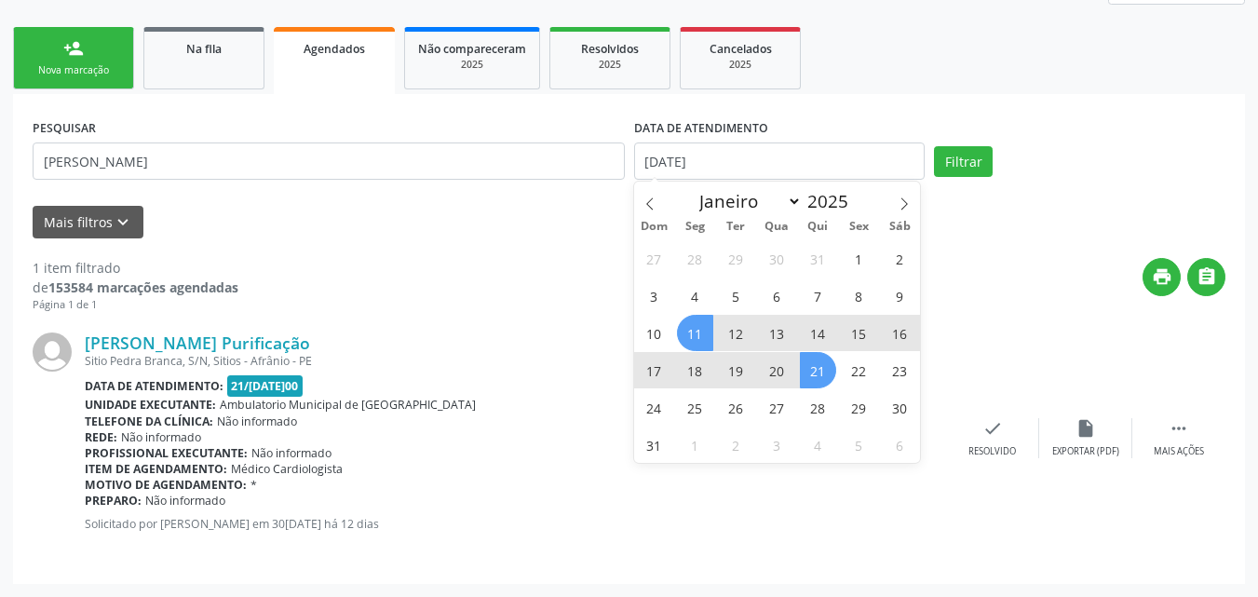
click at [825, 378] on span "21" at bounding box center [818, 370] width 36 height 36
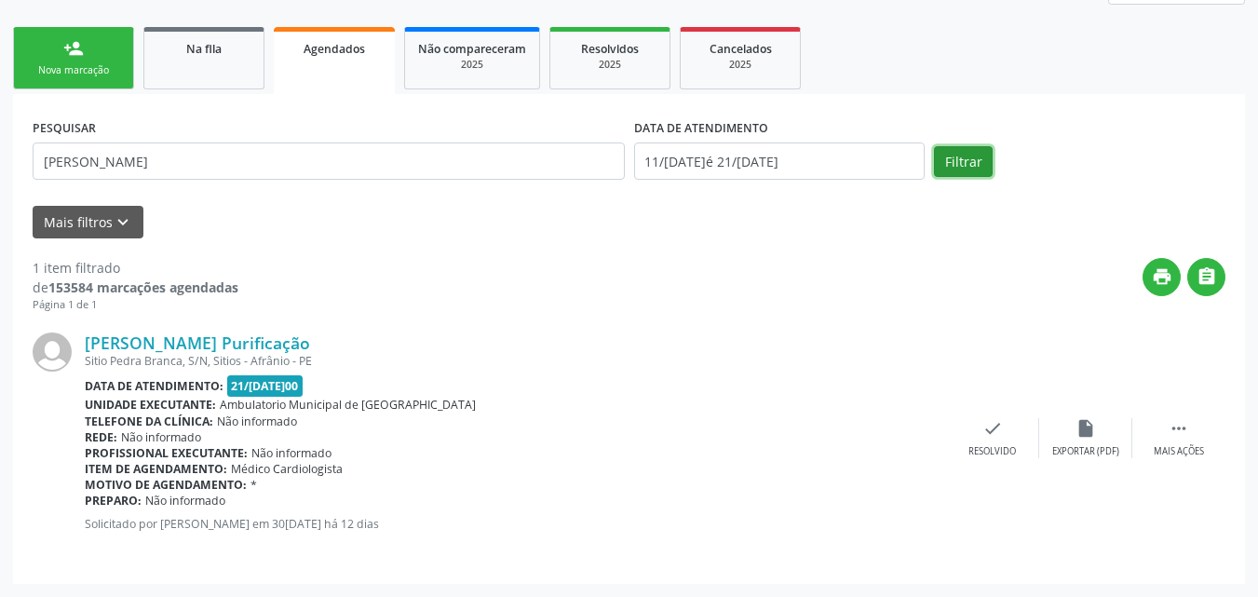
click at [964, 158] on button "Filtrar" at bounding box center [963, 162] width 59 height 32
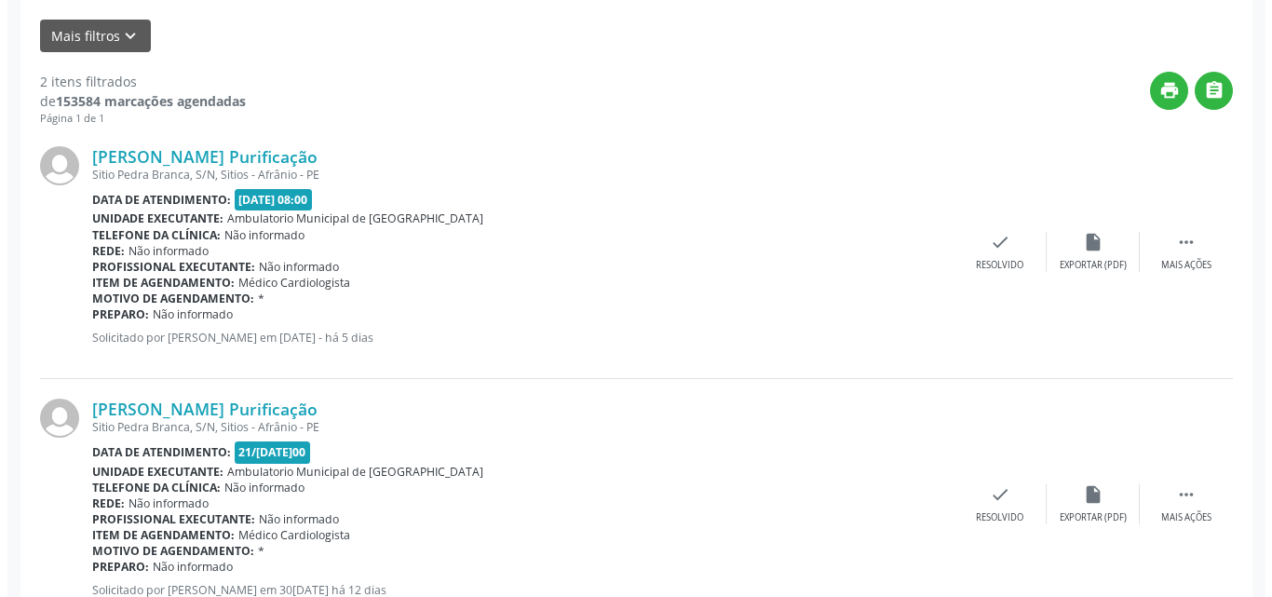
scroll to position [504, 0]
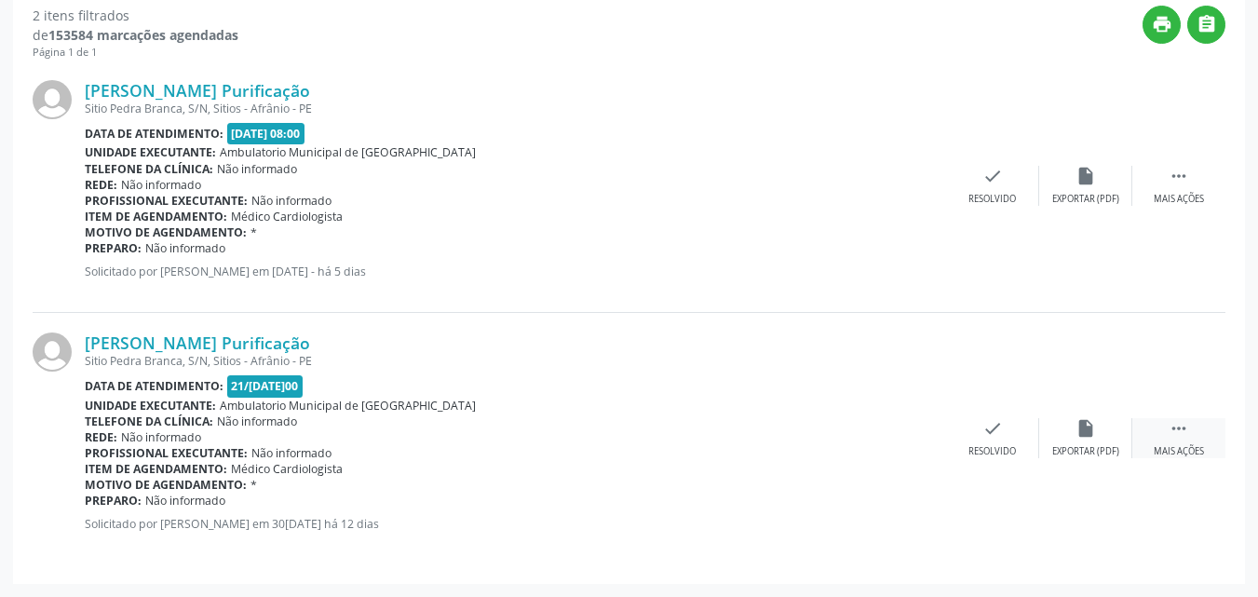
click at [1177, 428] on icon "" at bounding box center [1179, 428] width 20 height 20
click at [897, 429] on icon "cancel" at bounding box center [899, 428] width 20 height 20
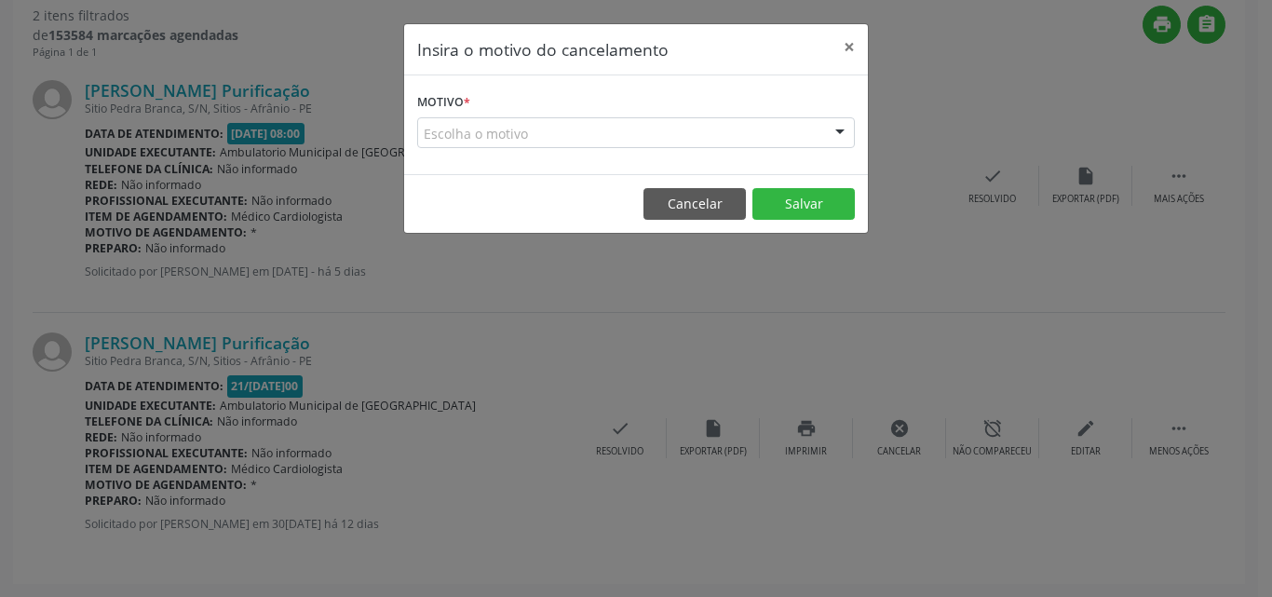
click at [555, 126] on div "Escolha o motivo" at bounding box center [636, 133] width 438 height 32
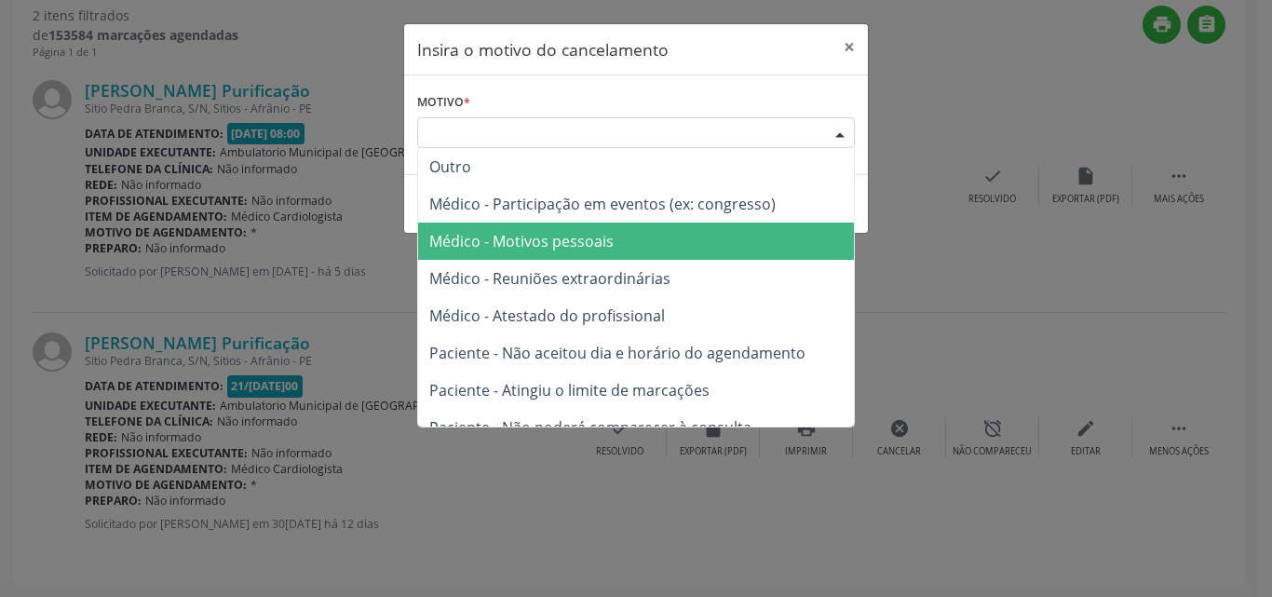
click at [587, 238] on span "Médico - Motivos pessoais" at bounding box center [521, 241] width 184 height 20
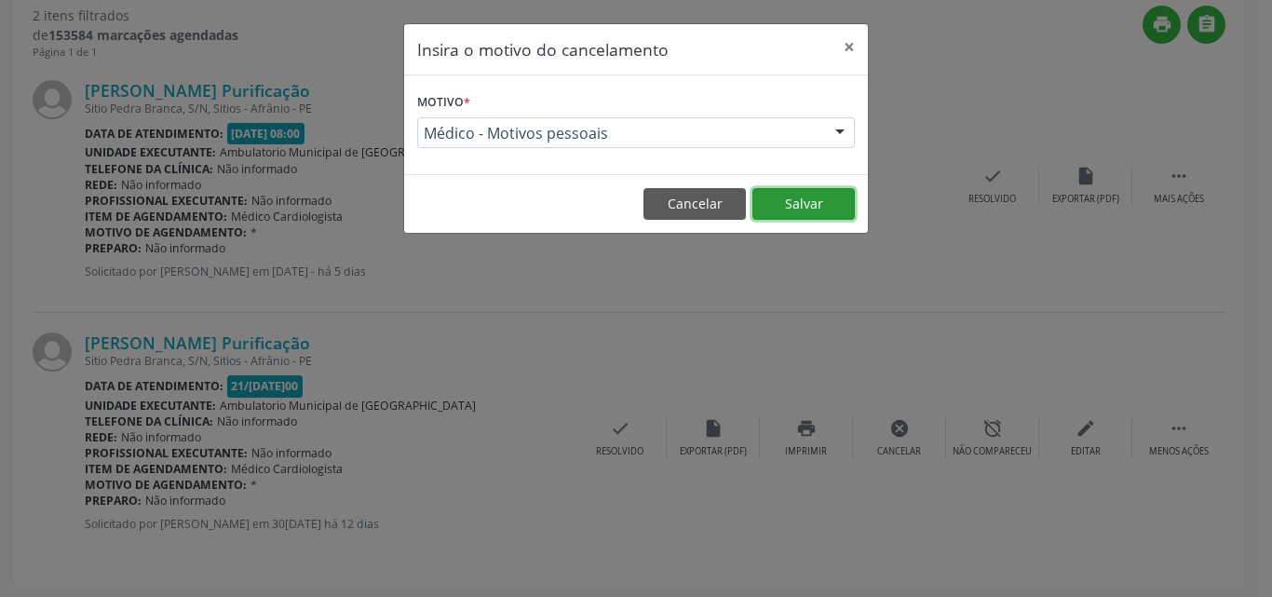
click at [829, 204] on button "Salvar" at bounding box center [803, 204] width 102 height 32
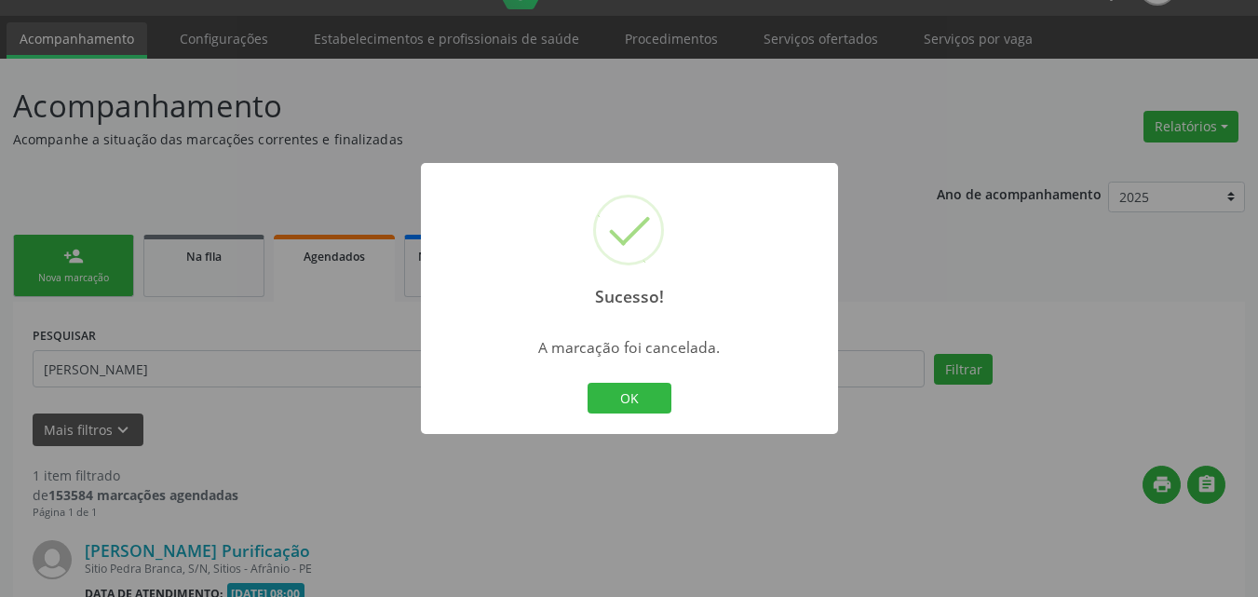
scroll to position [251, 0]
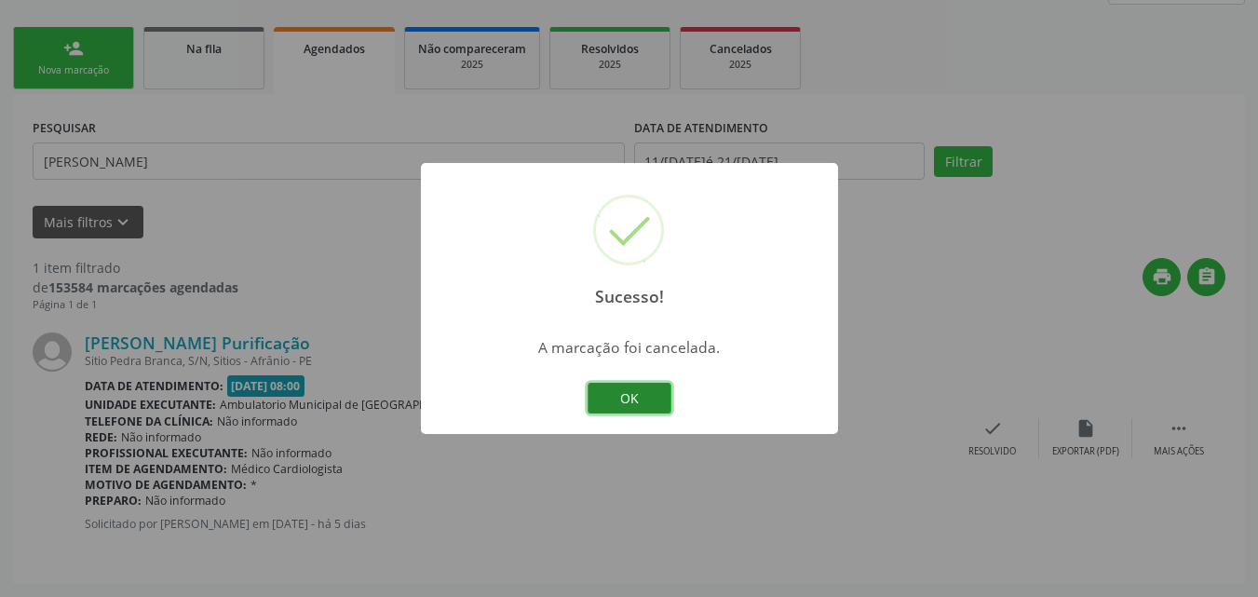
click at [634, 399] on button "OK" at bounding box center [630, 399] width 84 height 32
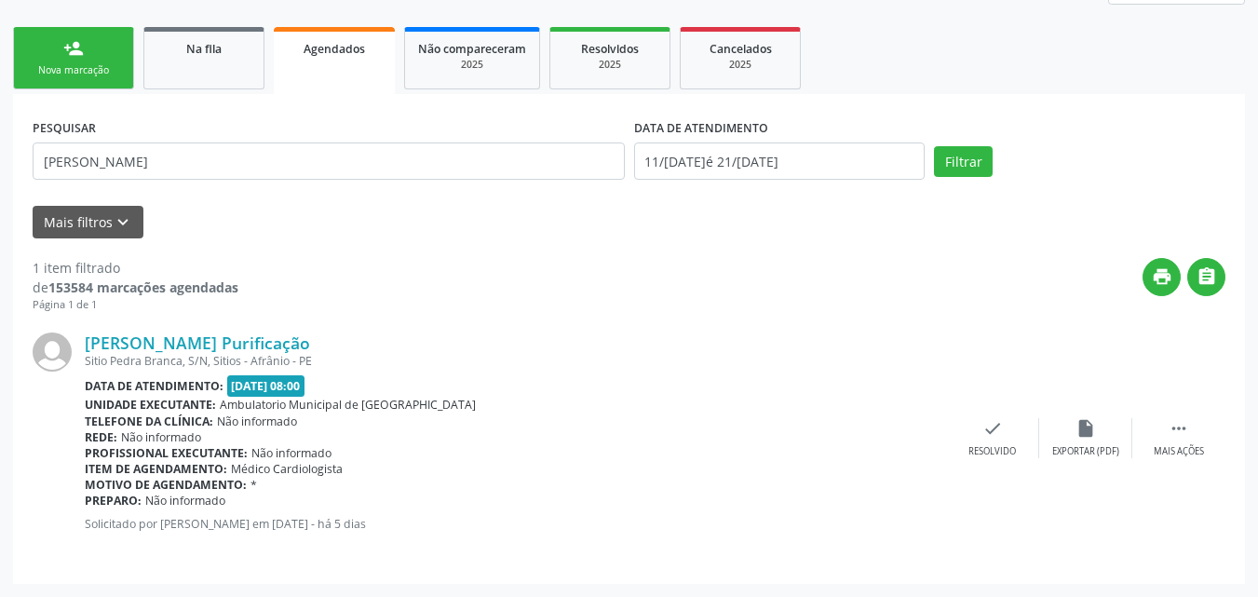
click at [108, 69] on div "Nova marcação" at bounding box center [73, 70] width 93 height 14
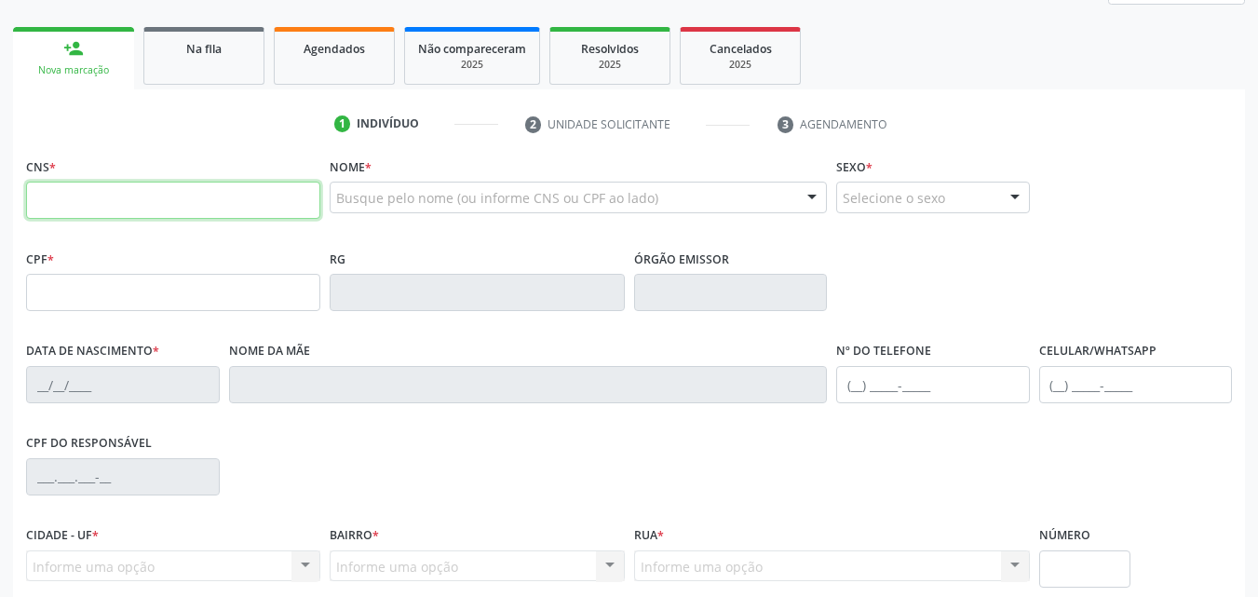
click at [172, 196] on input "text" at bounding box center [173, 200] width 294 height 37
type input "700 801"
click at [199, 69] on link "Na fila" at bounding box center [203, 56] width 121 height 58
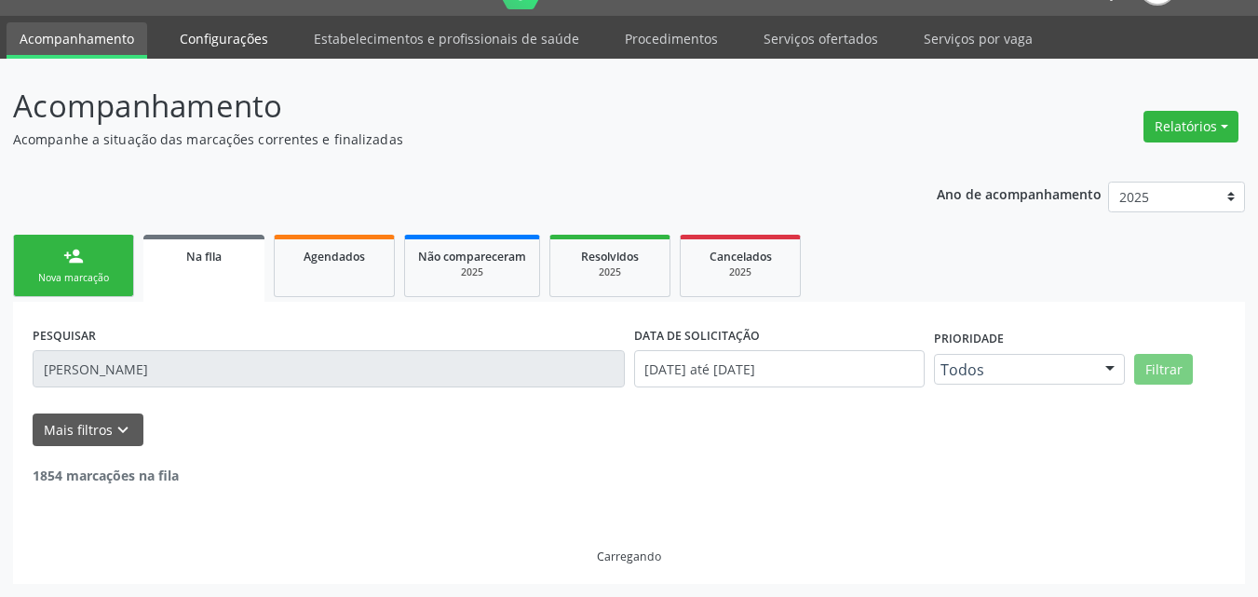
scroll to position [0, 0]
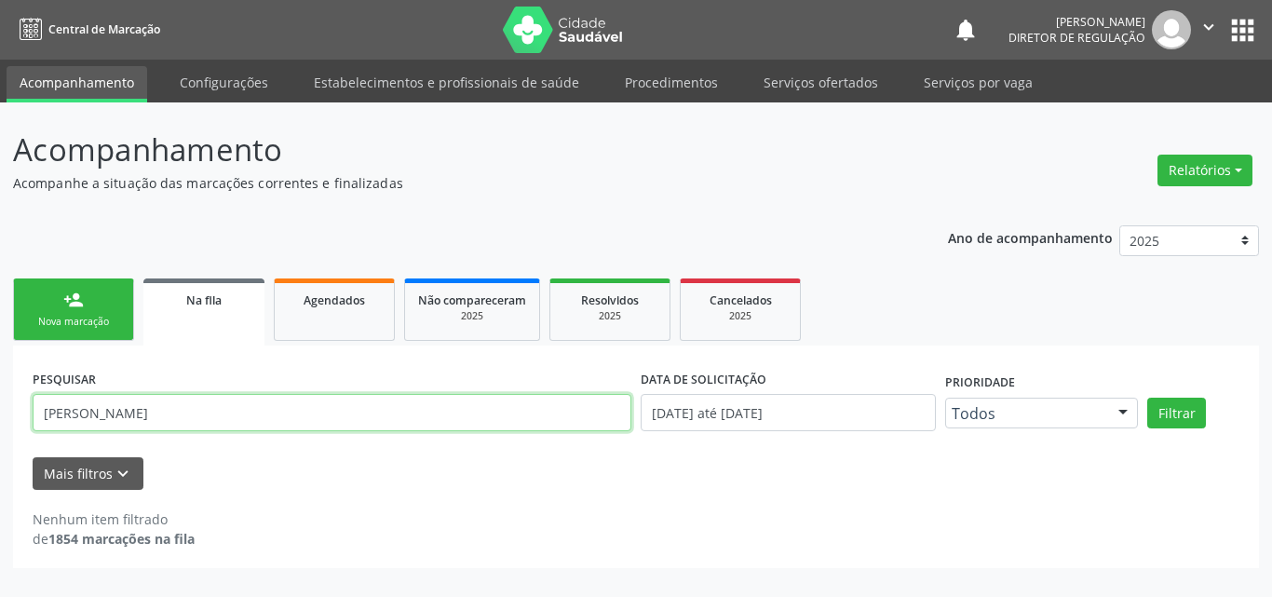
click at [211, 406] on input "[PERSON_NAME]" at bounding box center [332, 412] width 599 height 37
type input "j"
type input "700801946864282"
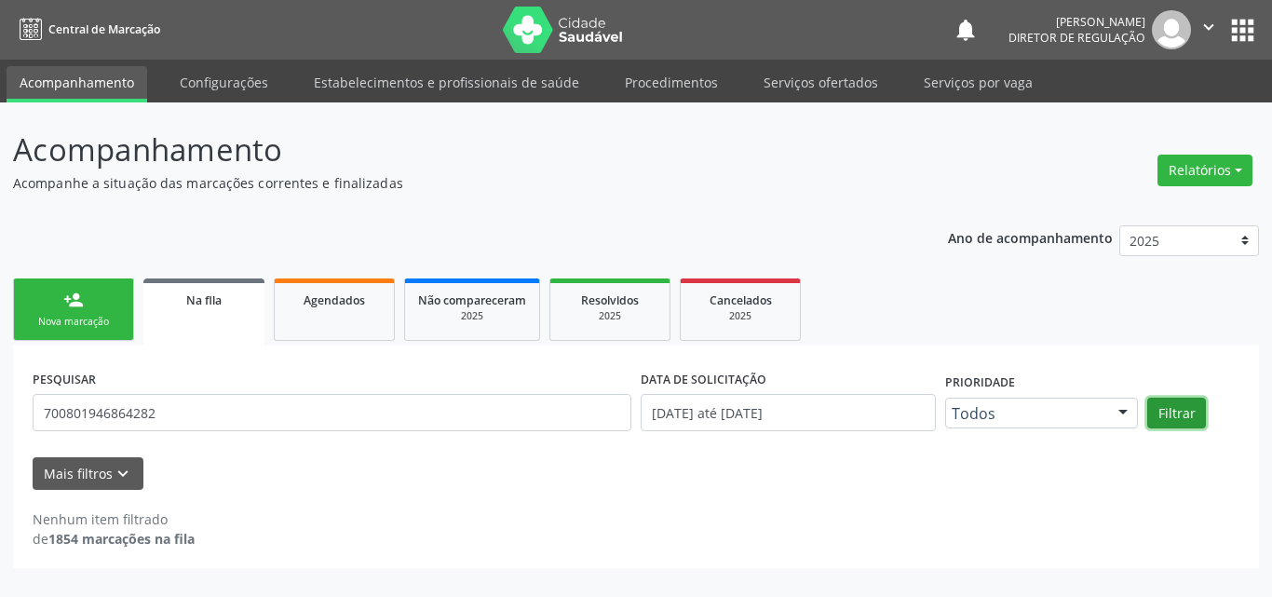
click at [1177, 411] on button "Filtrar" at bounding box center [1176, 414] width 59 height 32
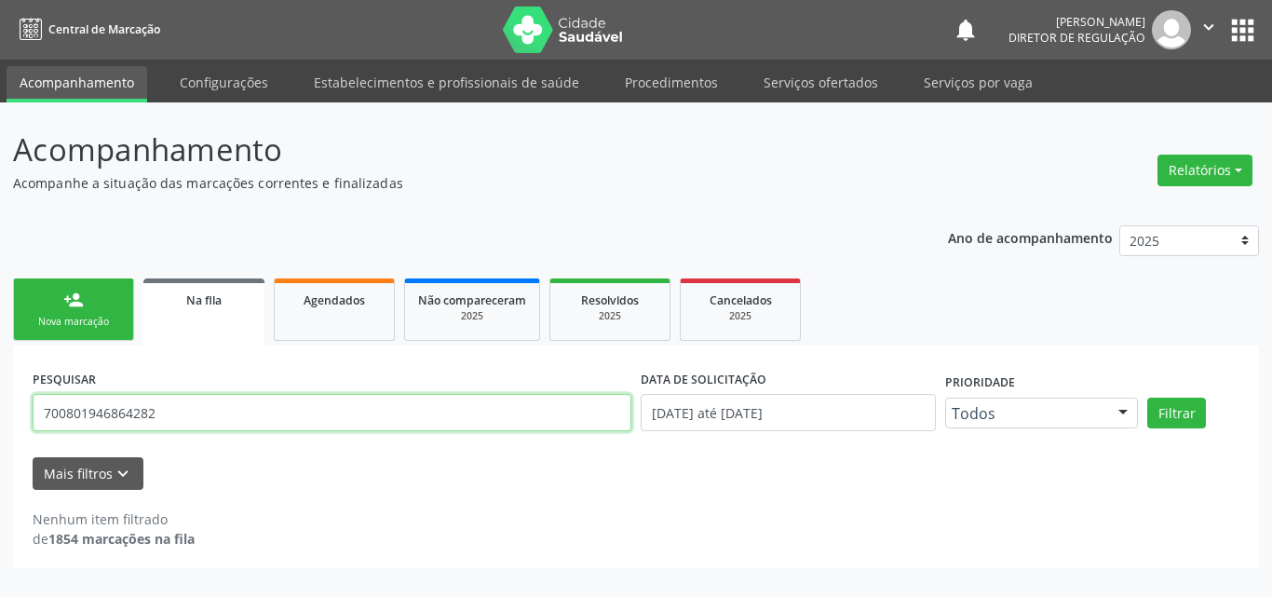
drag, startPoint x: 139, startPoint y: 412, endPoint x: 2, endPoint y: 420, distance: 137.1
click at [2, 420] on div "Acompanhamento Acompanhe a situação das marcações correntes e finalizadas Relat…" at bounding box center [636, 349] width 1272 height 494
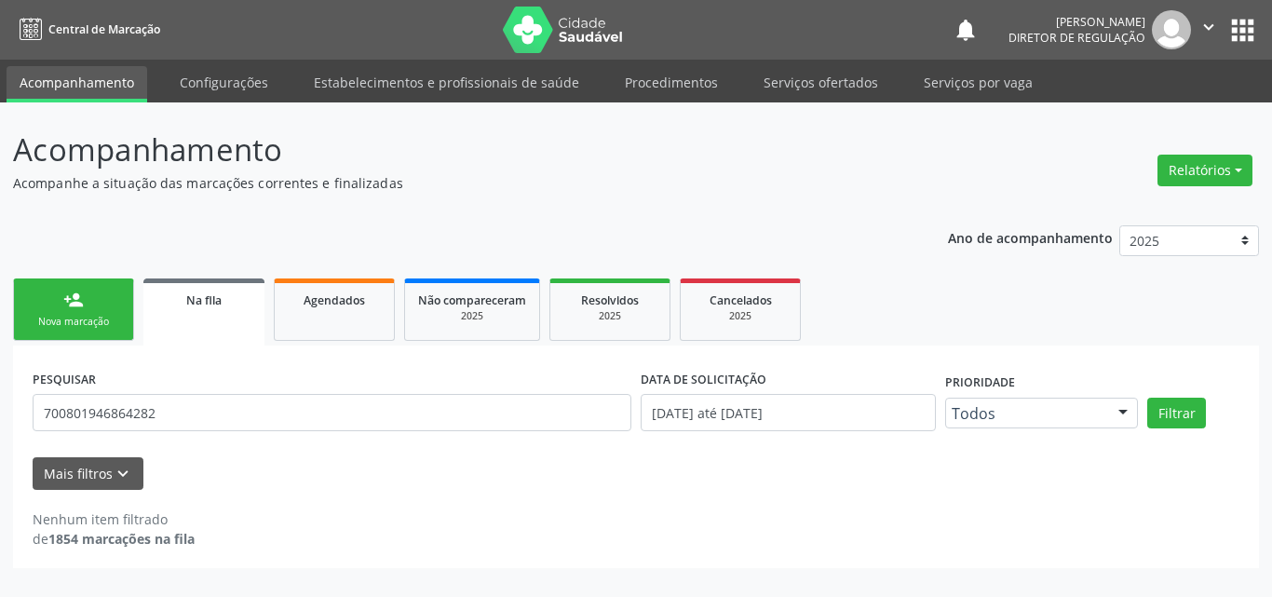
click at [89, 316] on div "Nova marcação" at bounding box center [73, 322] width 93 height 14
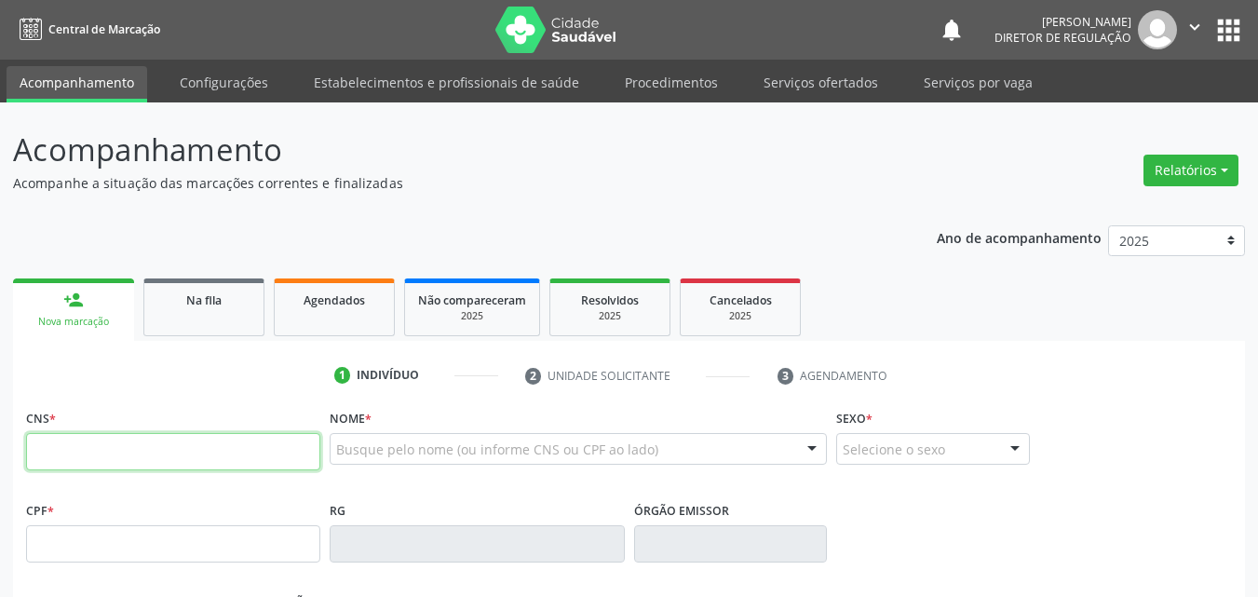
click at [158, 451] on input "text" at bounding box center [173, 451] width 294 height 37
paste input "700 8019 4686 4282"
type input "700 8019 4686 4282"
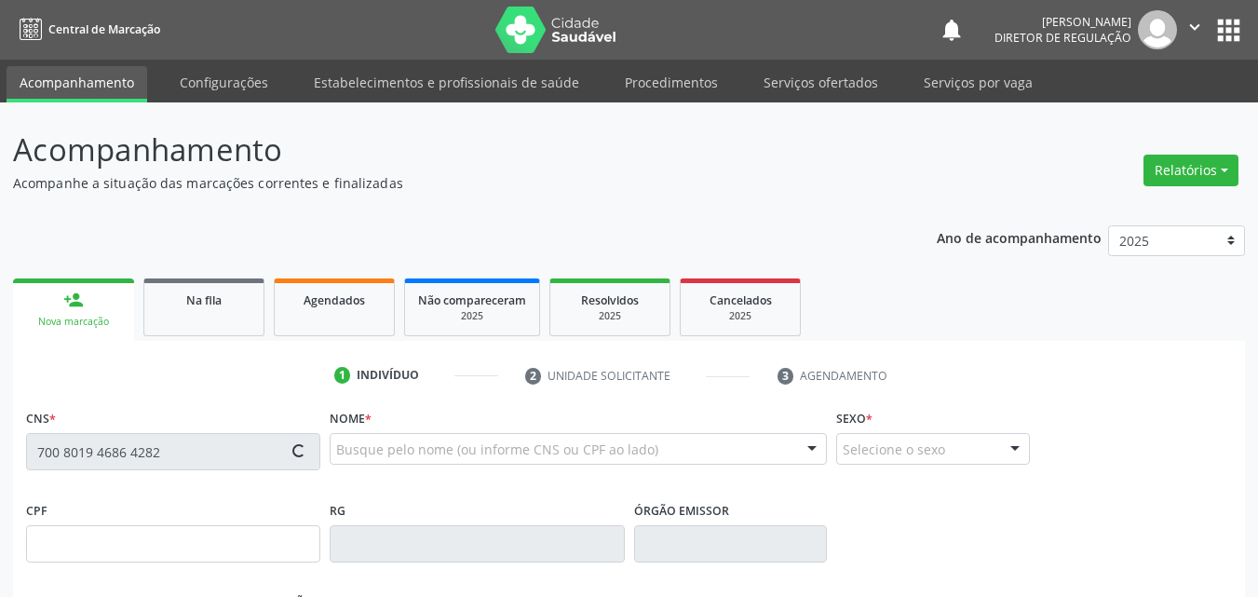
type input "704.562.114-03"
type input "[DATE]"
type input "[PERSON_NAME]"
type input "[PHONE_NUMBER]"
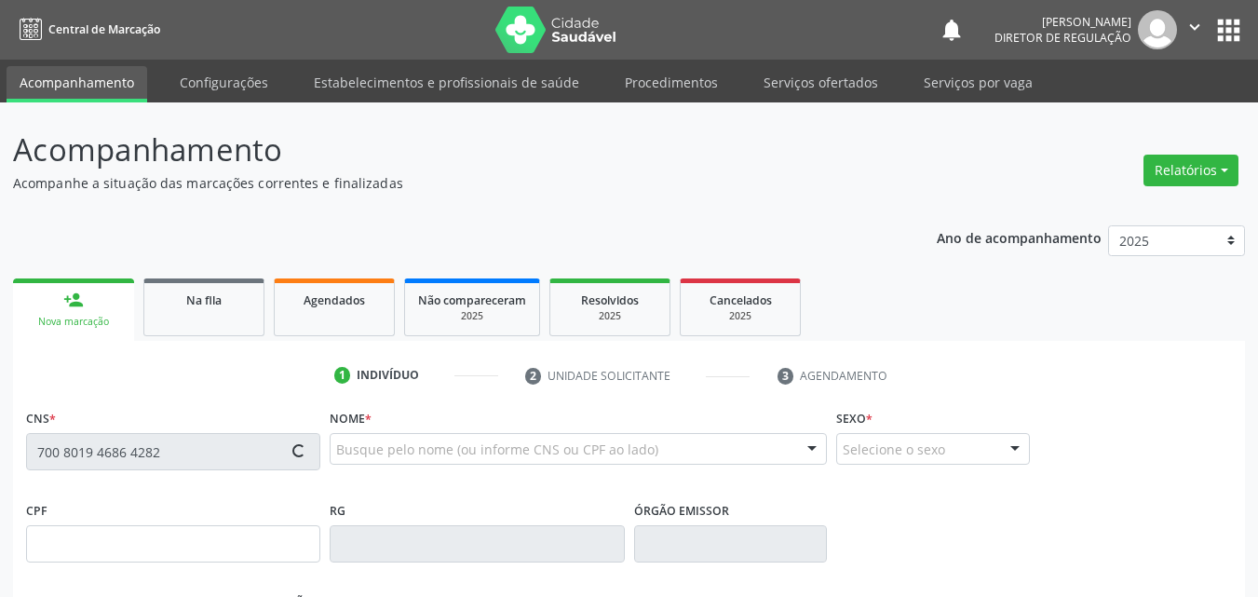
type input "083.789.594-49"
type input "S/N"
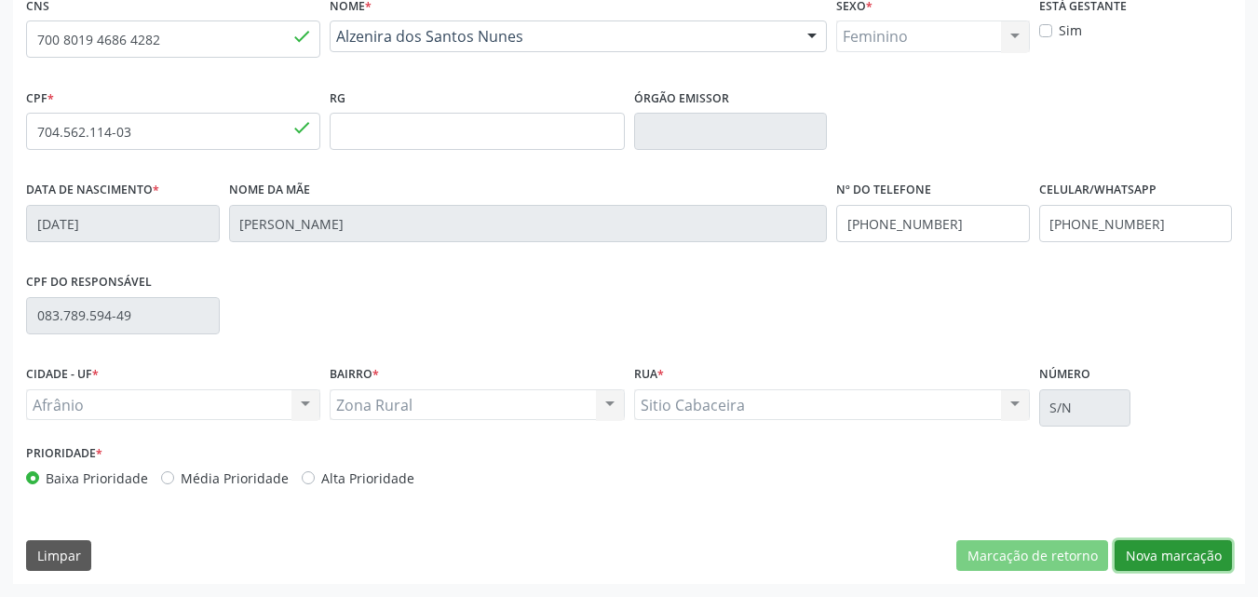
click at [1148, 548] on button "Nova marcação" at bounding box center [1173, 556] width 117 height 32
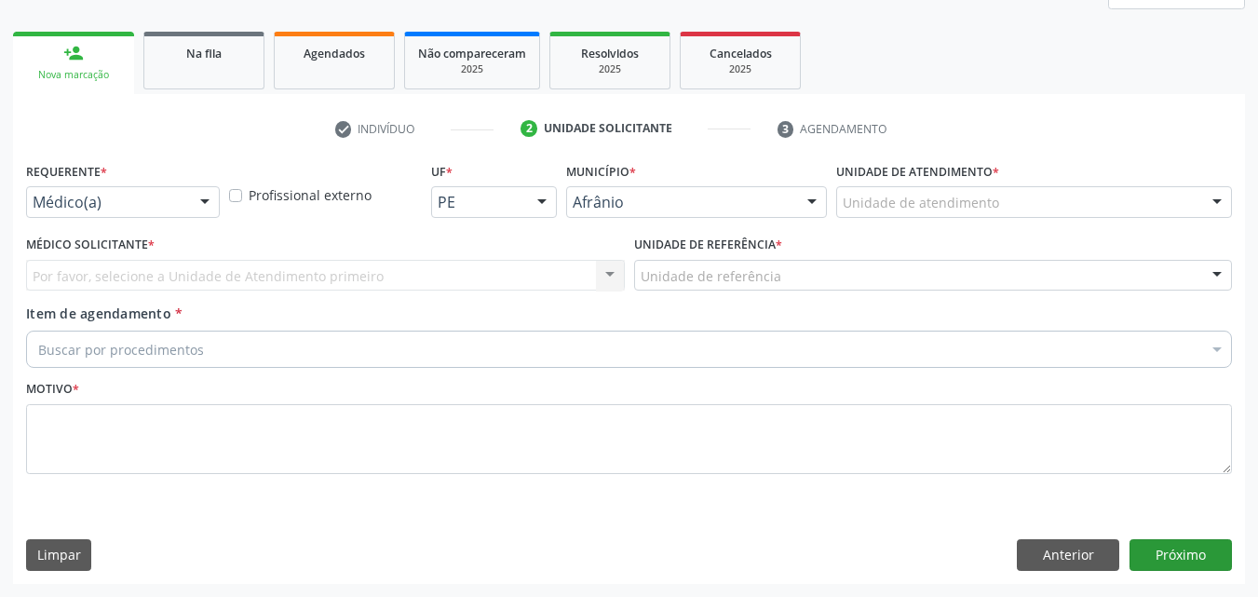
scroll to position [247, 0]
click at [1019, 206] on div "Unidade de atendimento" at bounding box center [1034, 202] width 396 height 32
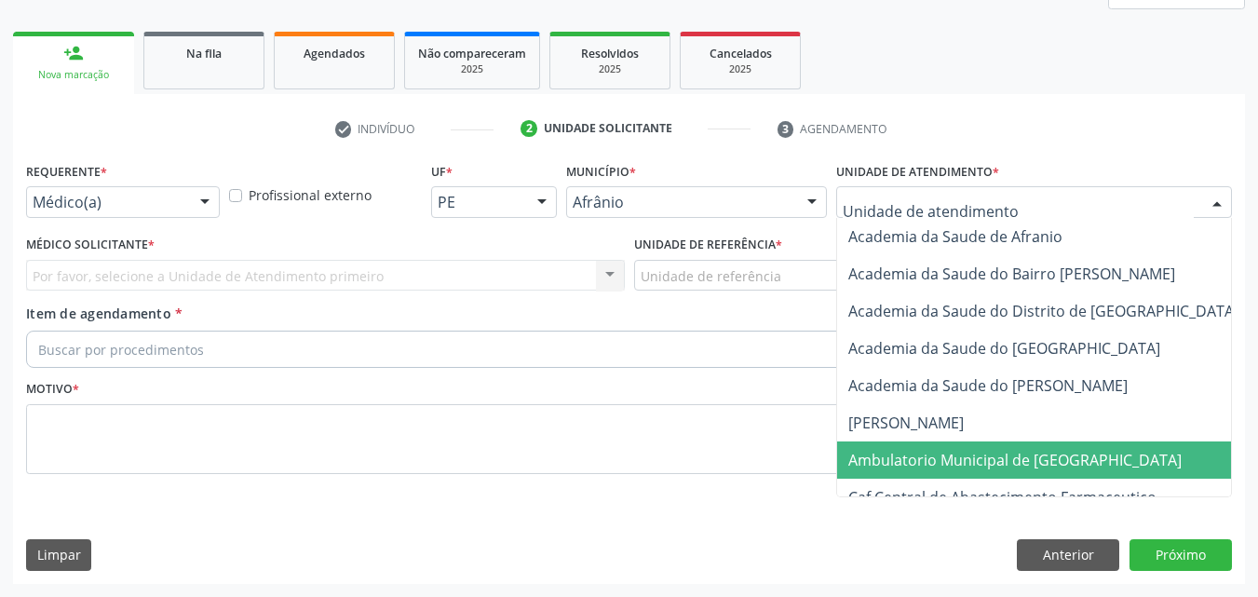
click at [986, 464] on span "Ambulatorio Municipal de [GEOGRAPHIC_DATA]" at bounding box center [1014, 460] width 333 height 20
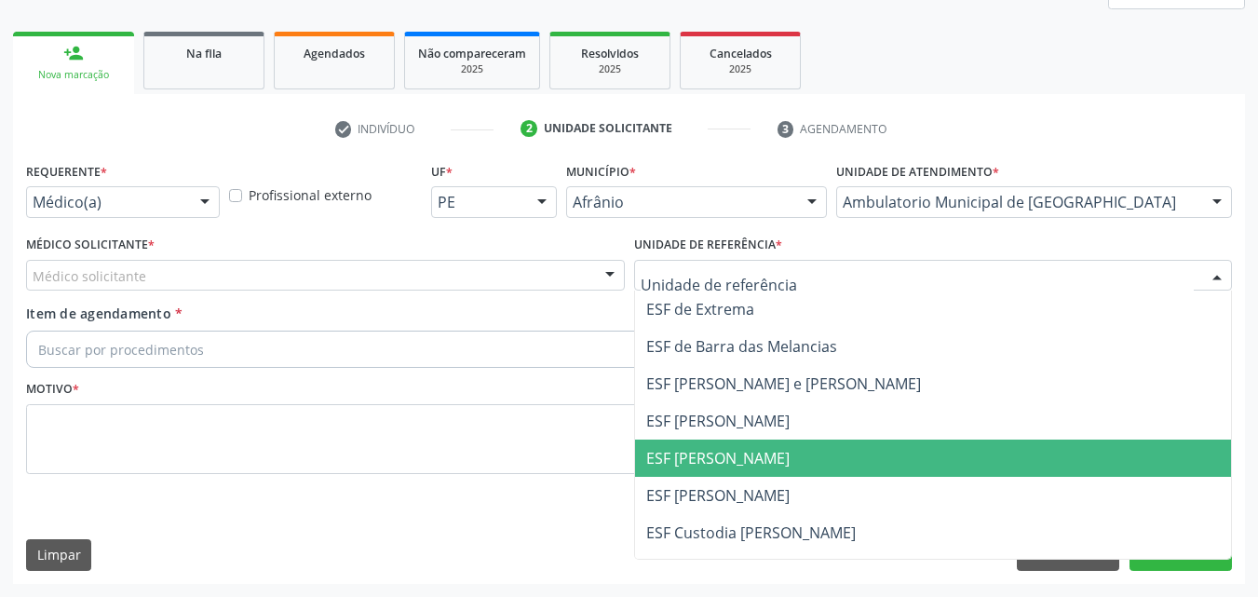
drag, startPoint x: 738, startPoint y: 451, endPoint x: 712, endPoint y: 452, distance: 26.1
click at [737, 451] on span "ESF [PERSON_NAME]" at bounding box center [717, 458] width 143 height 20
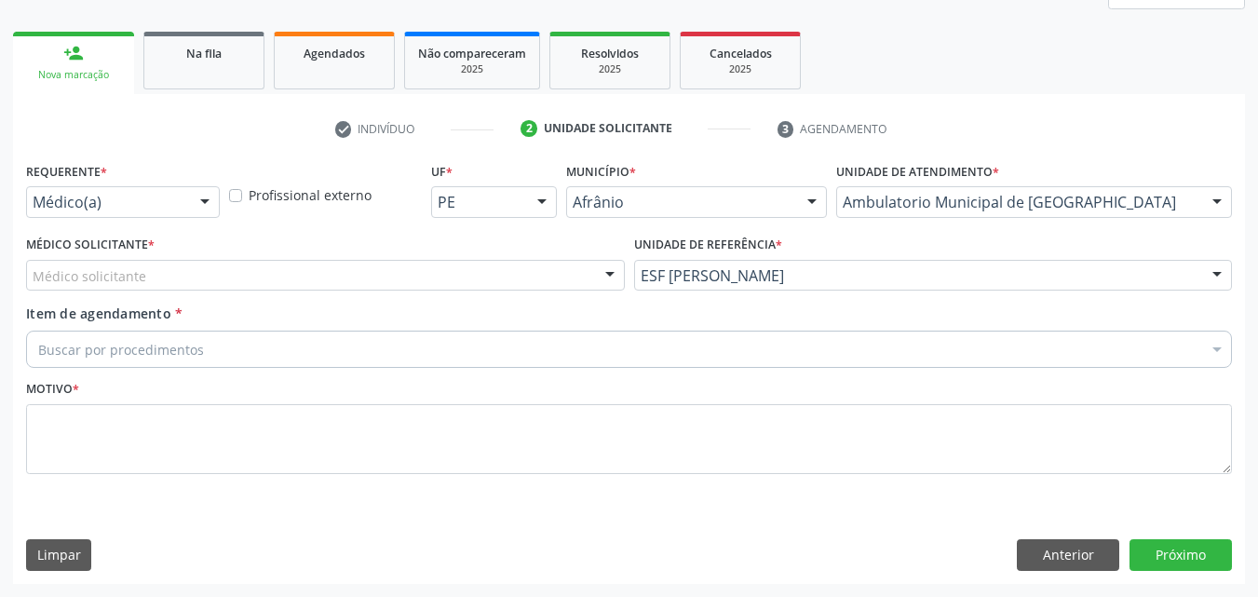
click at [494, 265] on div "Médico solicitante" at bounding box center [325, 276] width 599 height 32
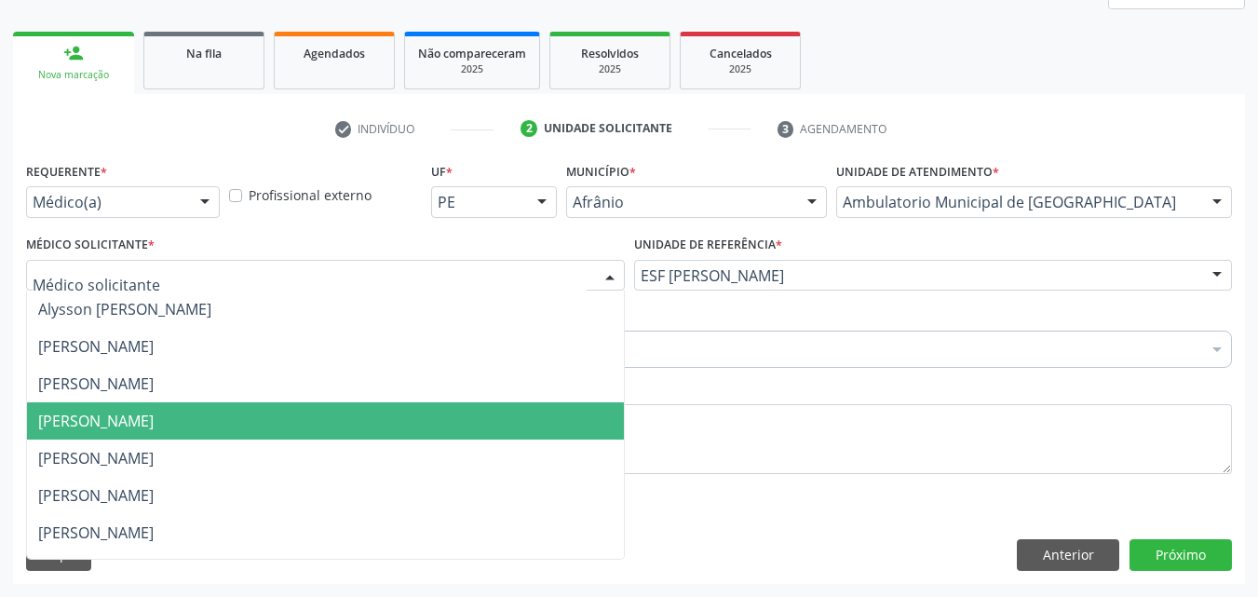
click at [476, 414] on span "[PERSON_NAME]" at bounding box center [325, 420] width 597 height 37
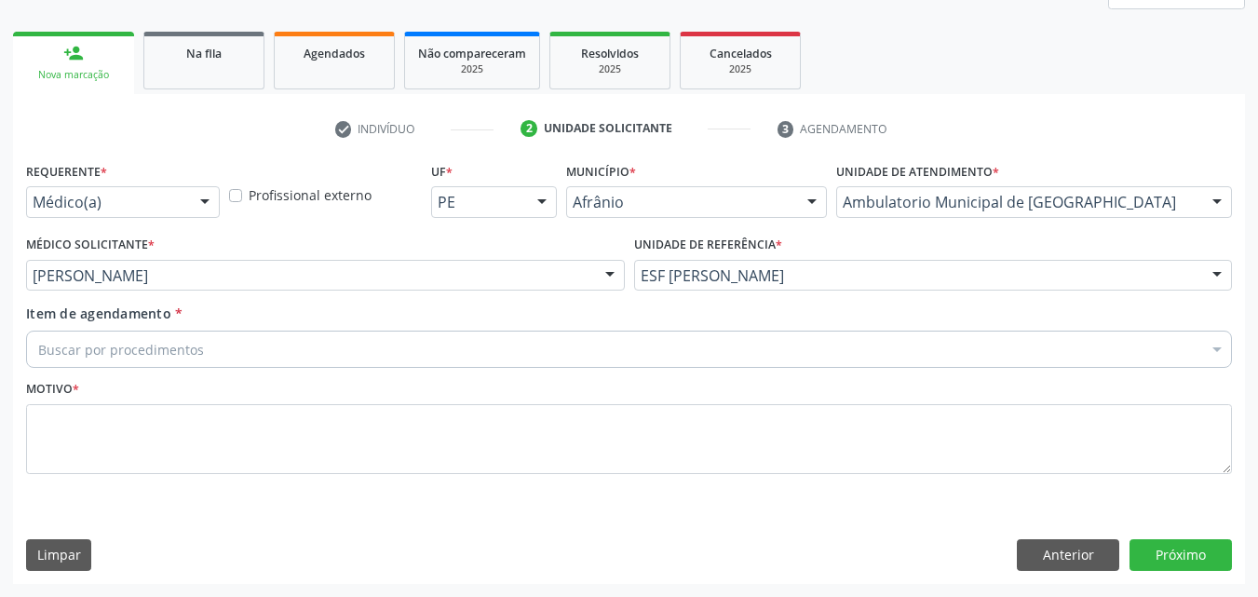
click at [358, 347] on div "Buscar por procedimentos" at bounding box center [629, 349] width 1206 height 37
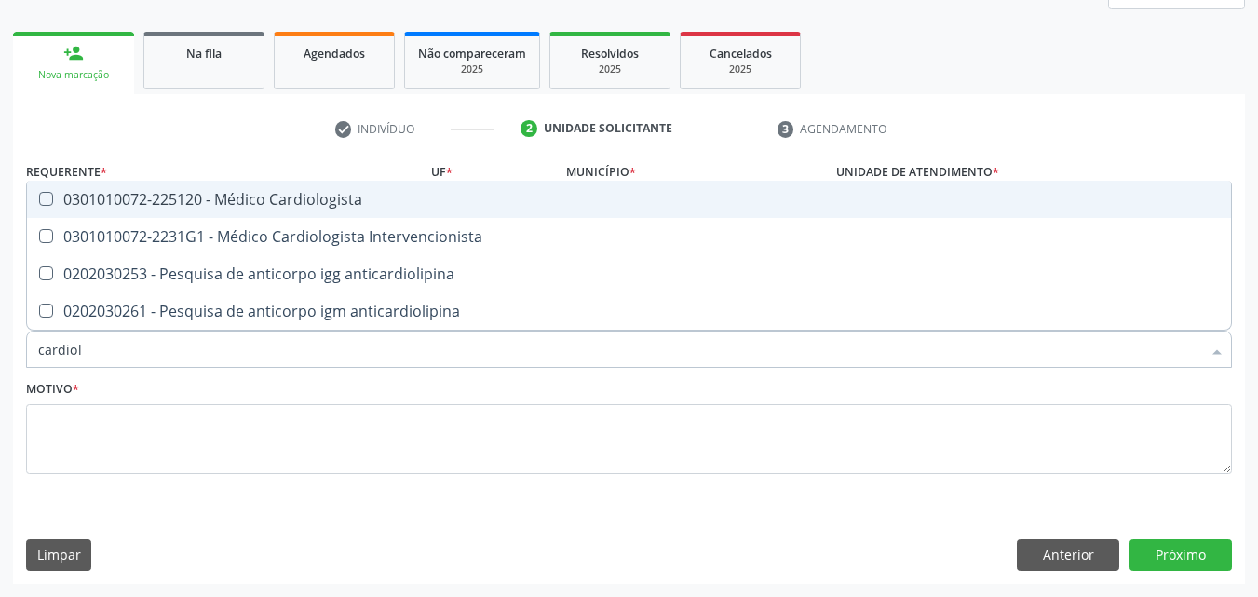
type input "cardiolo"
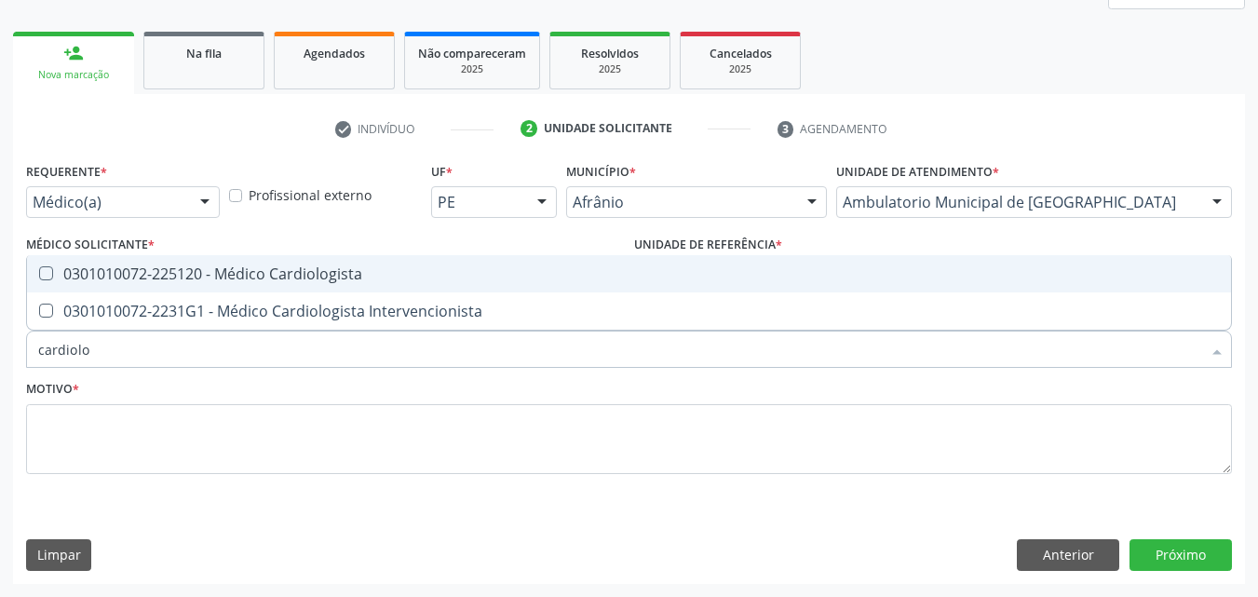
click at [355, 271] on div "0301010072-225120 - Médico Cardiologista" at bounding box center [629, 273] width 1182 height 15
checkbox Cardiologista "true"
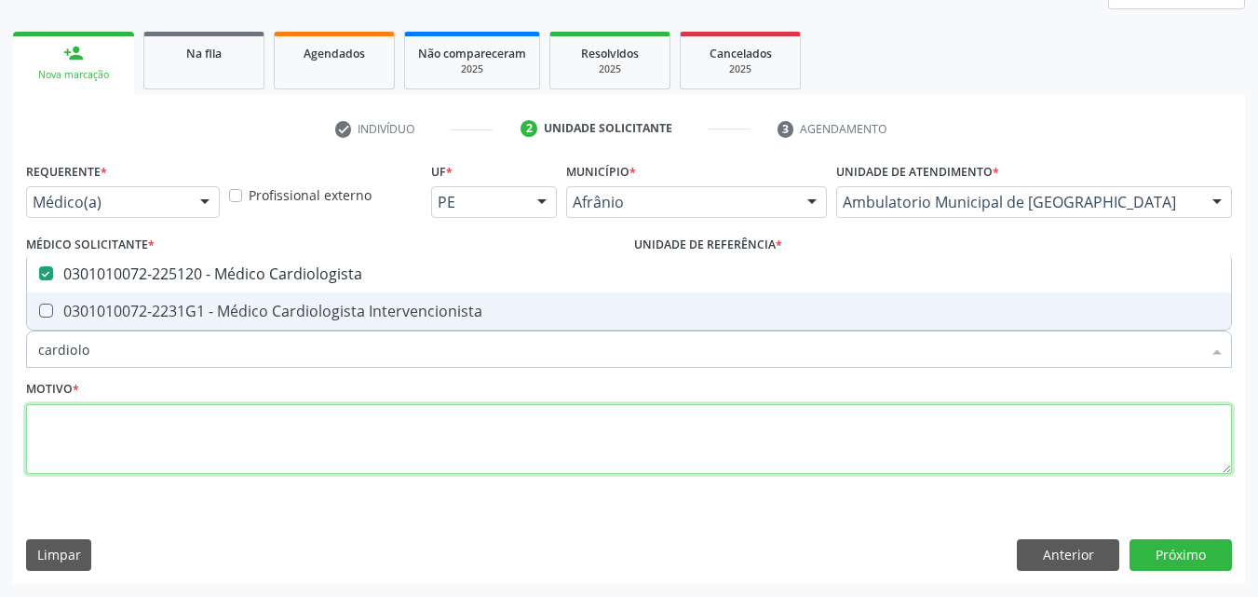
click at [292, 424] on textarea at bounding box center [629, 439] width 1206 height 71
checkbox Intervencionista "true"
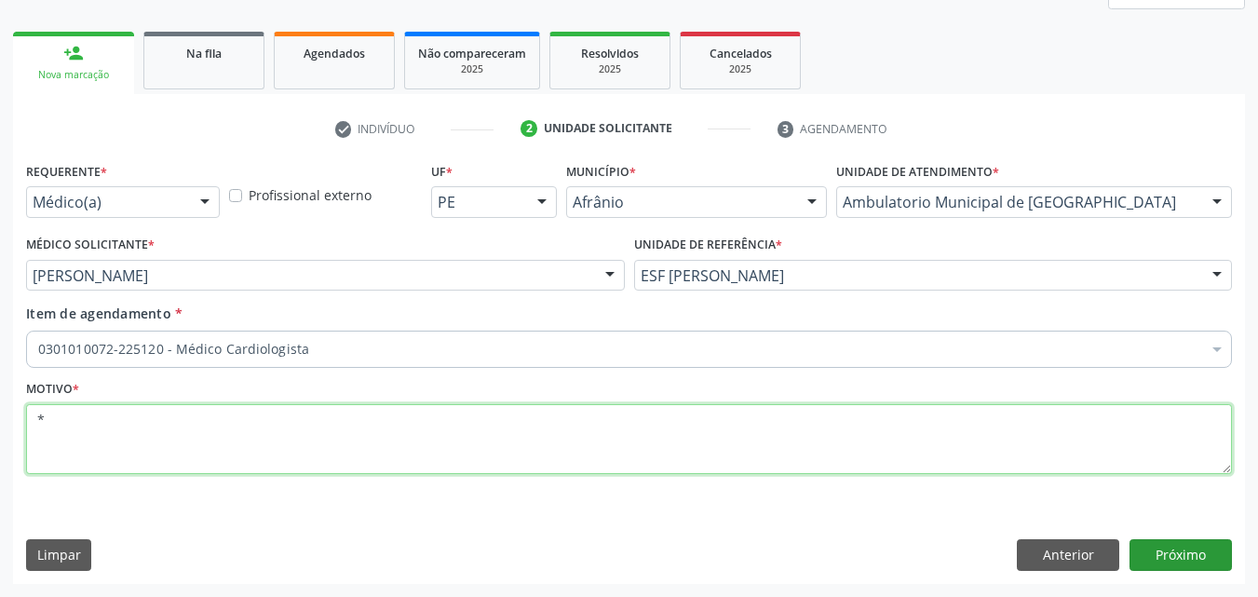
type textarea "*"
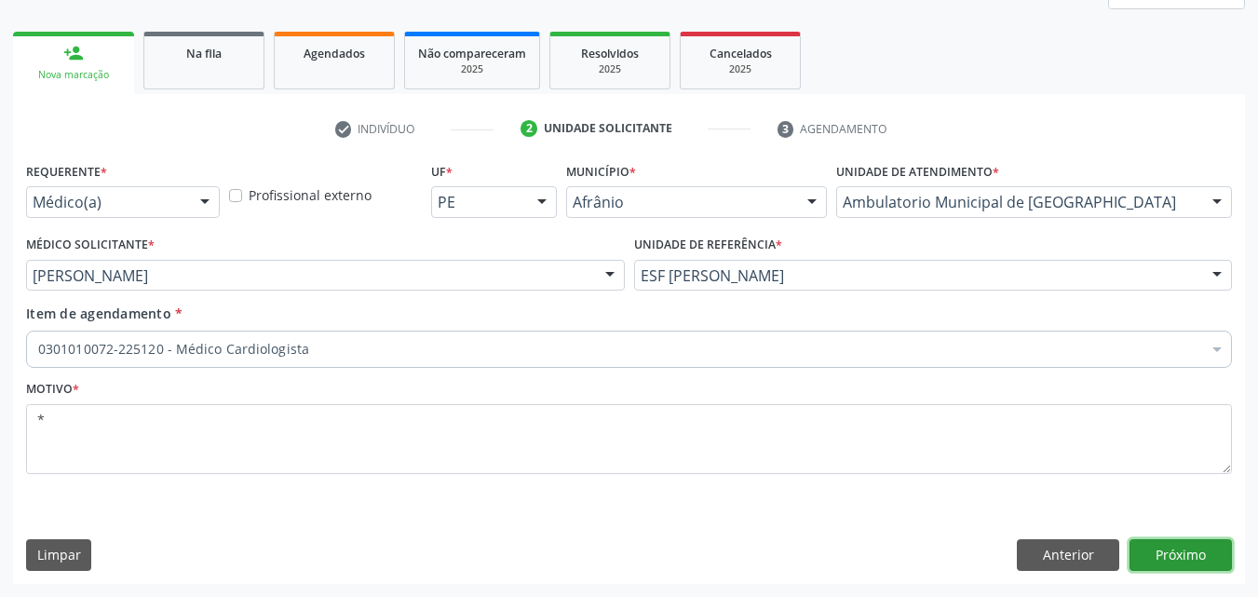
click at [1192, 559] on button "Próximo" at bounding box center [1180, 555] width 102 height 32
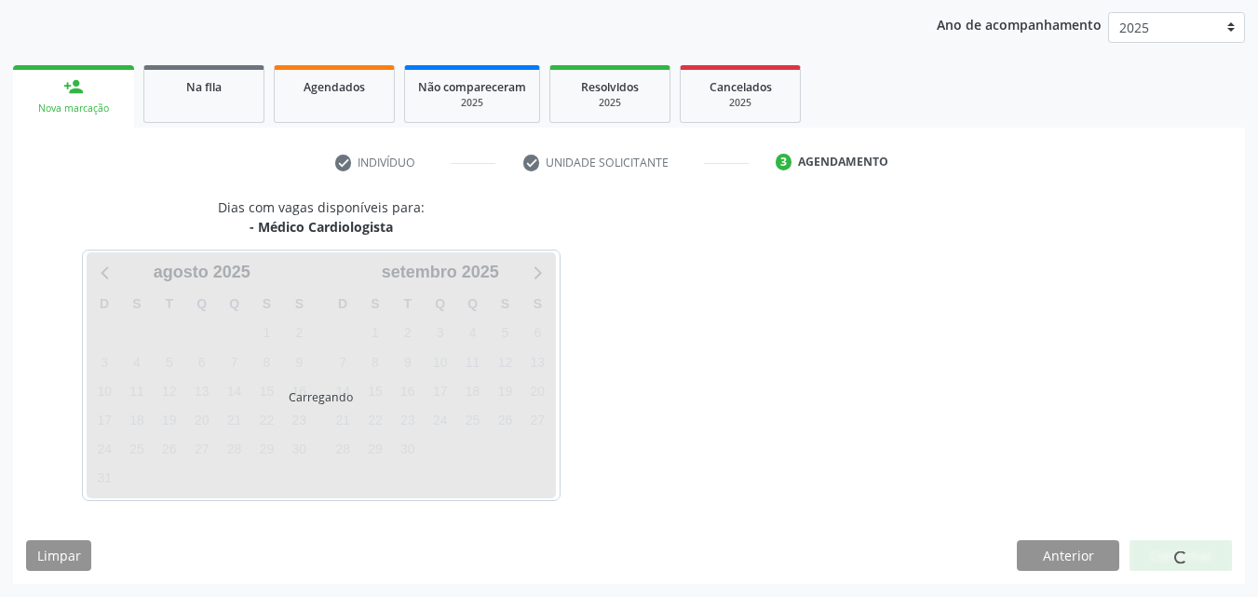
scroll to position [213, 0]
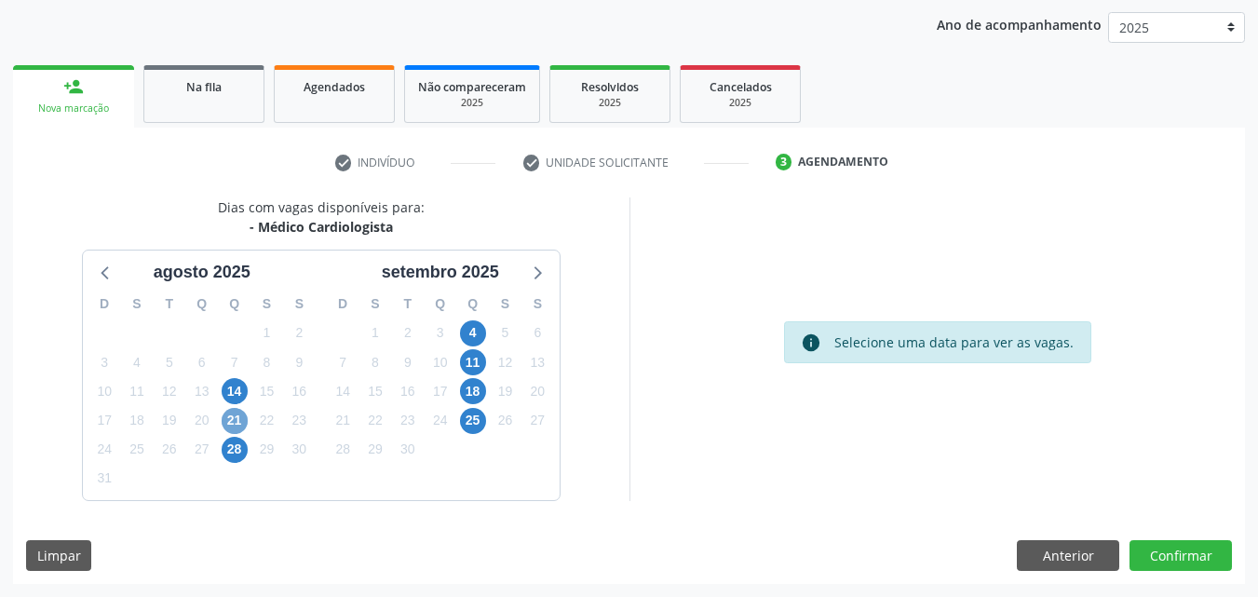
click at [235, 419] on span "21" at bounding box center [235, 421] width 26 height 26
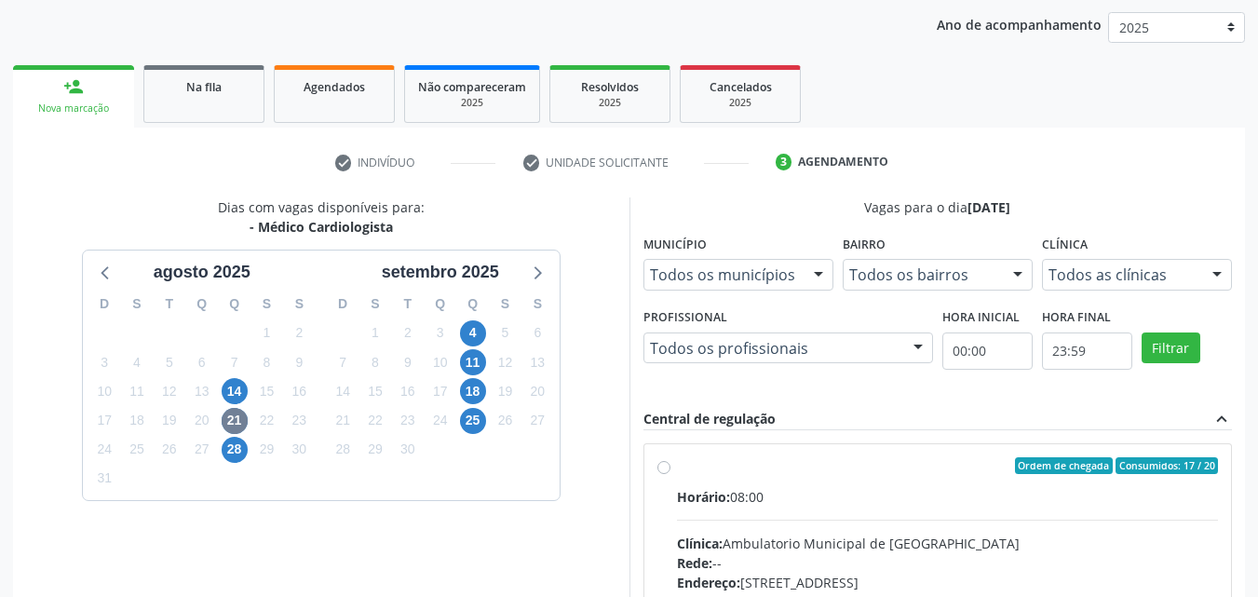
click at [784, 471] on div "Ordem de chegada Consumidos: 17 / 20" at bounding box center [948, 465] width 542 height 17
click at [670, 471] on input "Ordem de chegada Consumidos: 17 / 20 Horário: 08:00 Clínica: Ambulatorio Munici…" at bounding box center [663, 465] width 13 height 17
radio input "true"
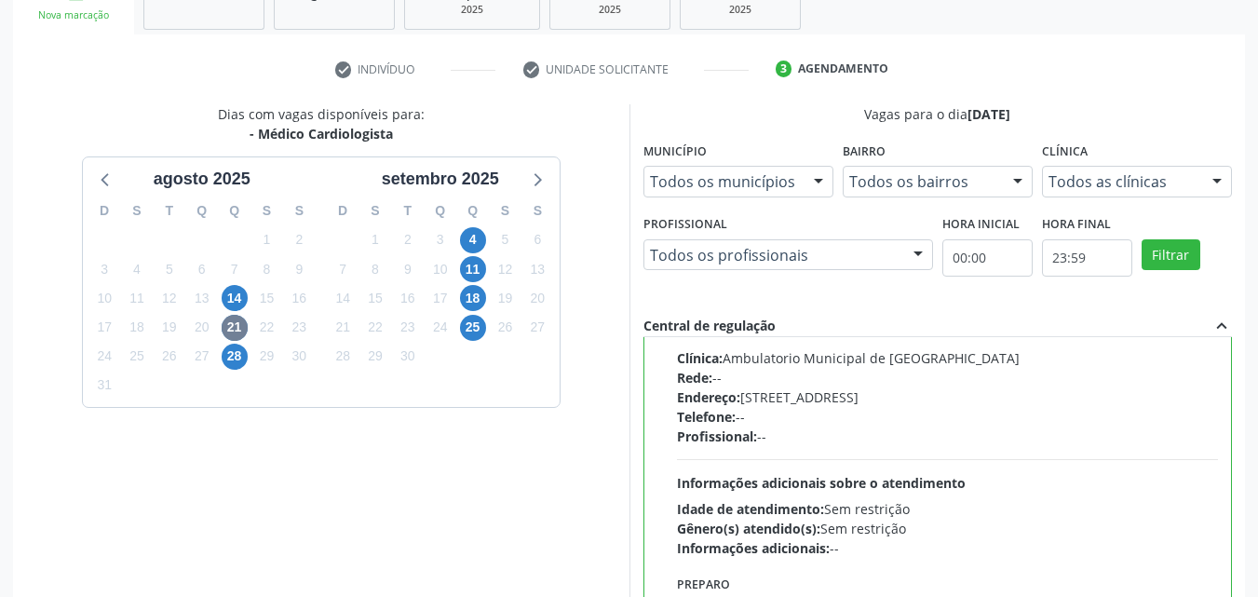
scroll to position [516, 0]
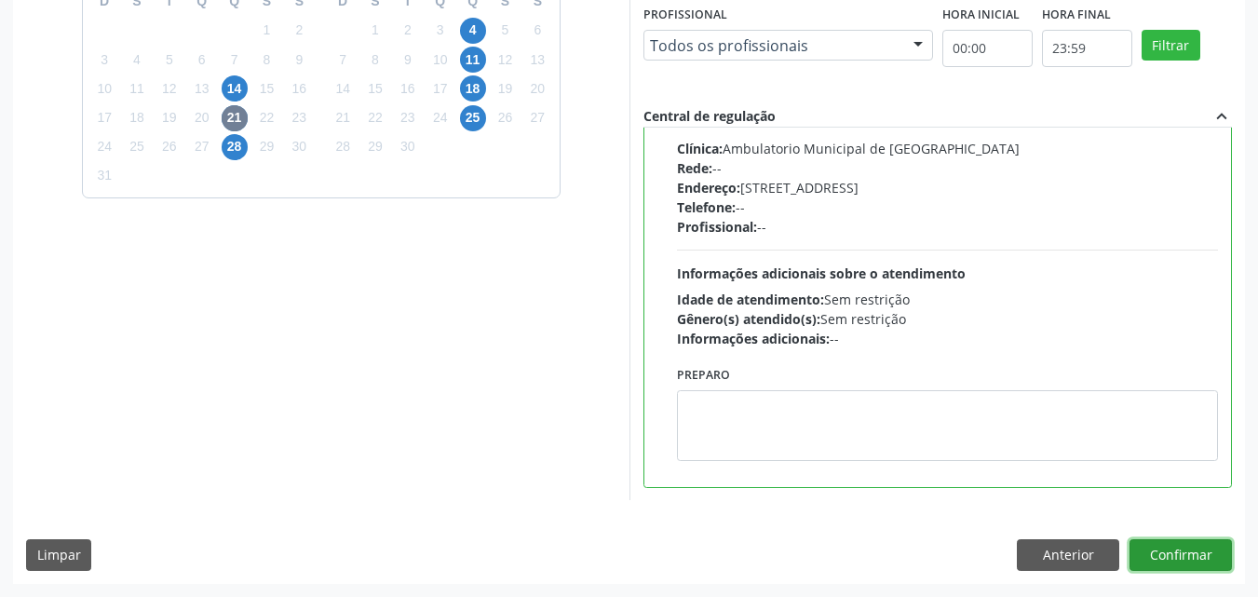
click at [1185, 556] on button "Confirmar" at bounding box center [1180, 555] width 102 height 32
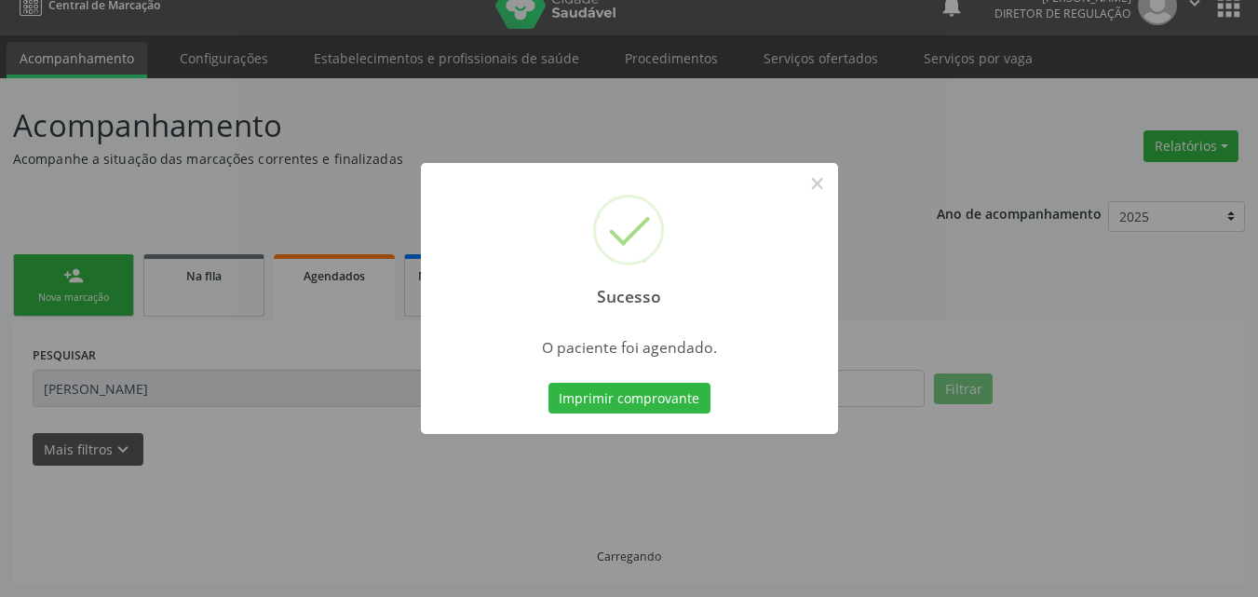
scroll to position [24, 0]
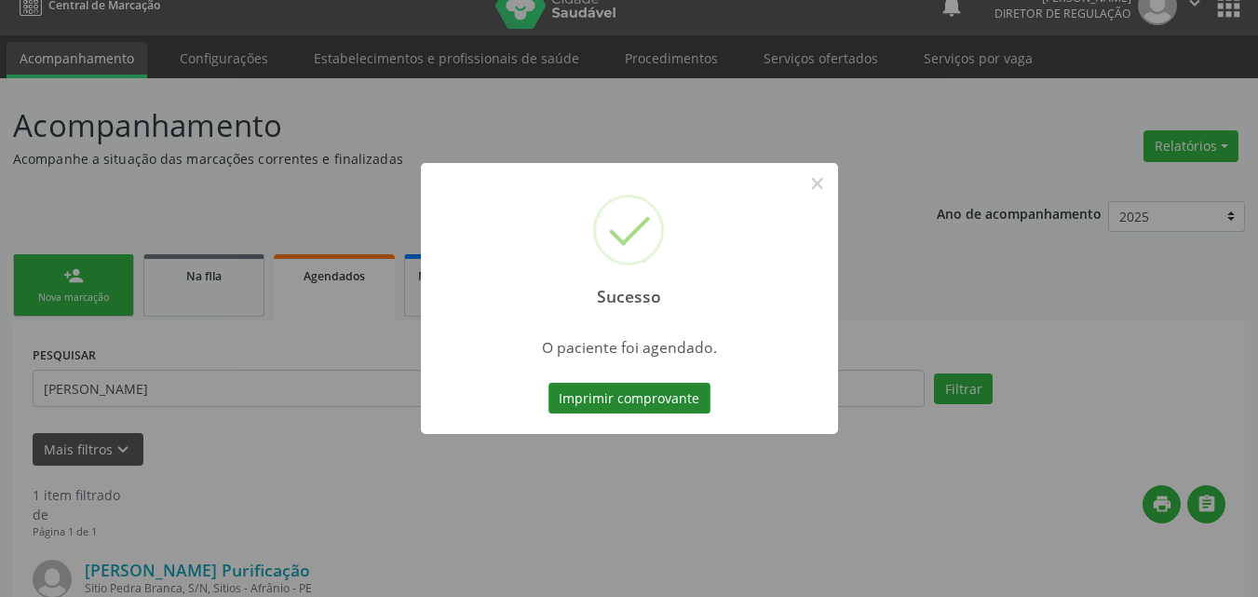
click at [654, 399] on button "Imprimir comprovante" at bounding box center [629, 399] width 162 height 32
